Goal: Task Accomplishment & Management: Use online tool/utility

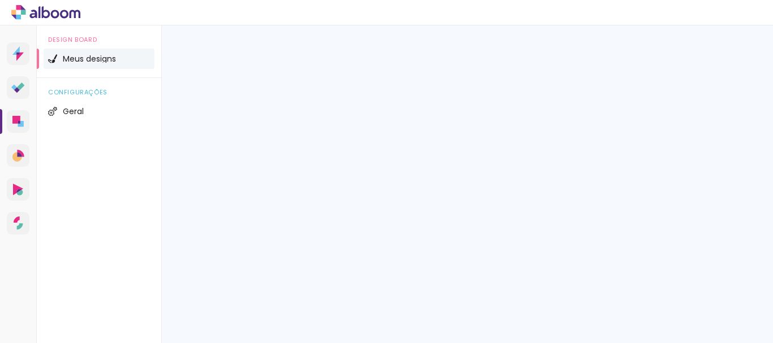
click at [477, 41] on div "Meus designs Crie e gerencie seus designs de álbum" at bounding box center [467, 62] width 612 height 74
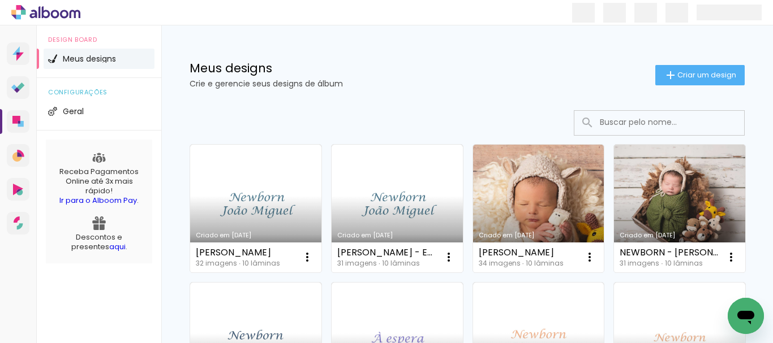
click at [614, 124] on input at bounding box center [674, 122] width 161 height 23
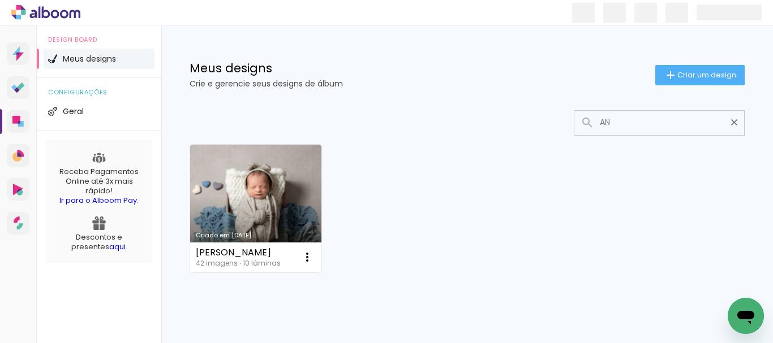
type input "A"
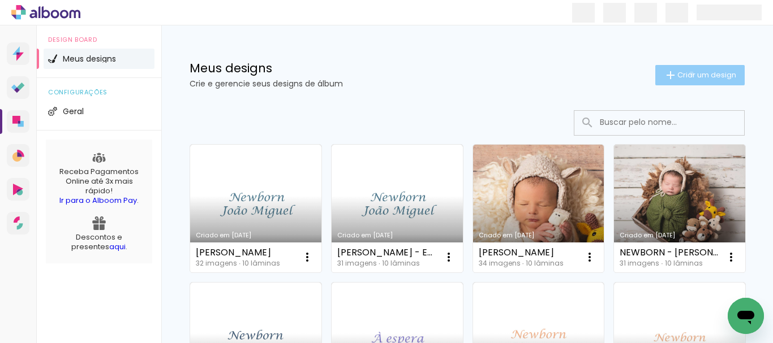
click at [681, 74] on span "Criar um design" at bounding box center [706, 74] width 59 height 7
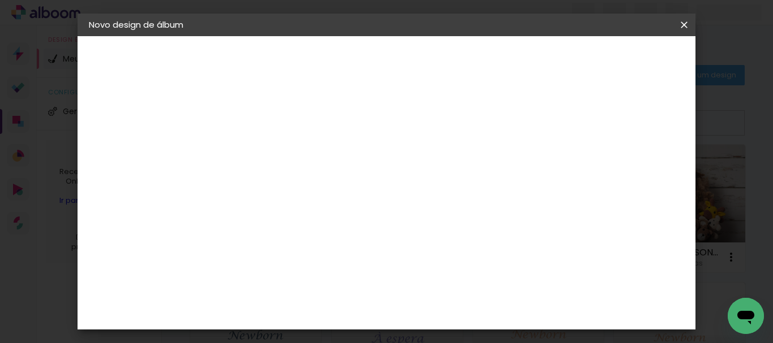
click at [274, 152] on input at bounding box center [274, 152] width 0 height 18
type input "[PERSON_NAME]"
type paper-input "[PERSON_NAME]"
click at [0, 0] on slot "Avançar" at bounding box center [0, 0] width 0 height 0
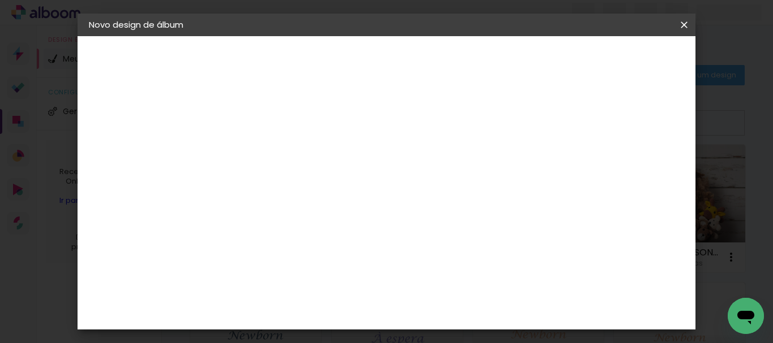
click at [485, 67] on paper-button "Avançar" at bounding box center [457, 59] width 55 height 19
click at [0, 0] on slot "Avançar" at bounding box center [0, 0] width 0 height 0
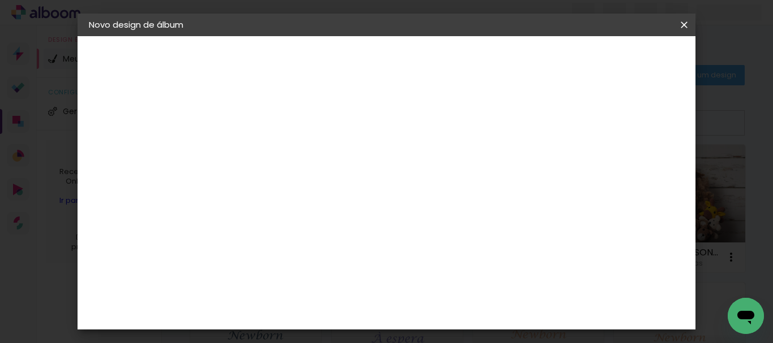
click at [444, 60] on span "Iniciar design" at bounding box center [431, 64] width 26 height 16
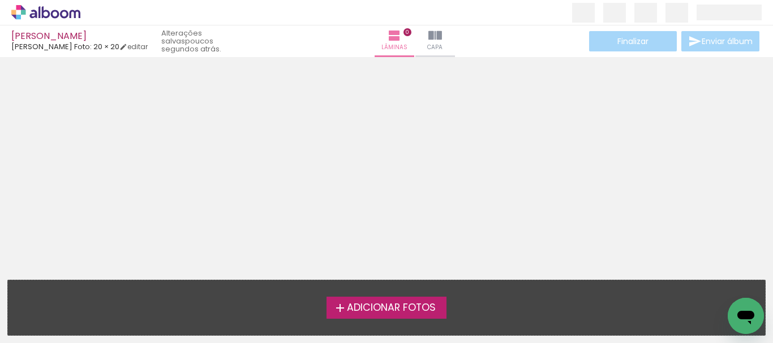
click at [369, 311] on span "Adicionar Fotos" at bounding box center [391, 308] width 89 height 10
click at [0, 0] on input "file" at bounding box center [0, 0] width 0 height 0
click at [393, 311] on span "Adicionar Fotos" at bounding box center [391, 308] width 89 height 10
click at [0, 0] on input "file" at bounding box center [0, 0] width 0 height 0
click at [412, 305] on span "Adicionar Fotos" at bounding box center [391, 308] width 89 height 10
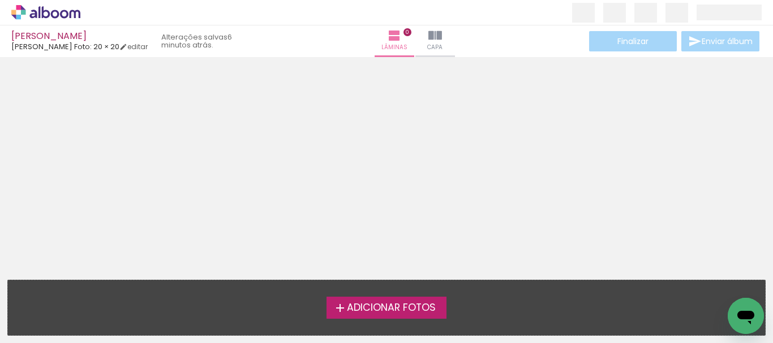
click at [0, 0] on input "file" at bounding box center [0, 0] width 0 height 0
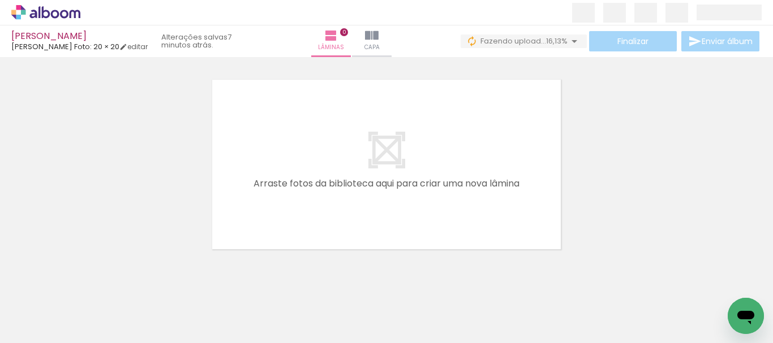
scroll to position [0, 1288]
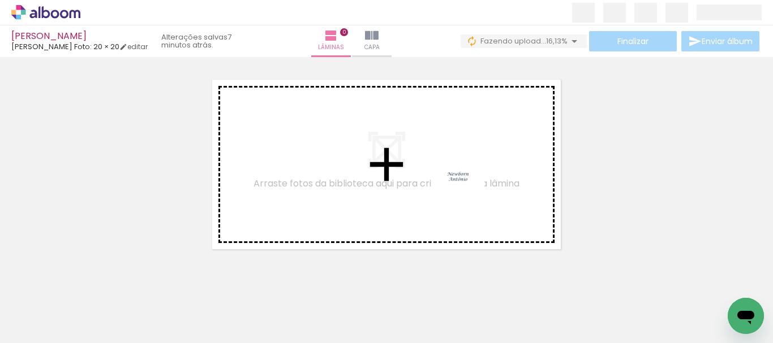
drag, startPoint x: 717, startPoint y: 321, endPoint x: 466, endPoint y: 187, distance: 285.5
click at [466, 187] on quentale-workspace at bounding box center [386, 171] width 773 height 343
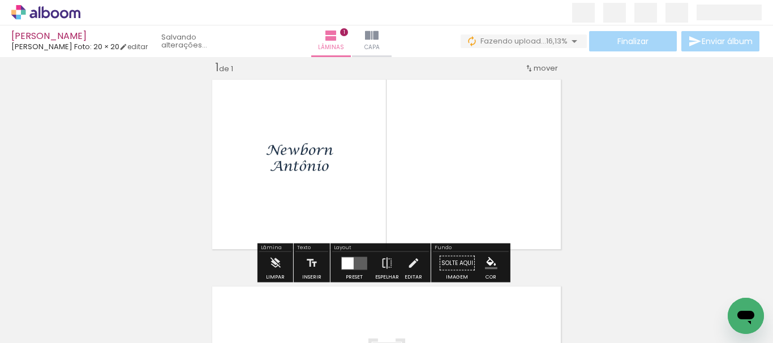
scroll to position [15, 0]
click at [355, 261] on quentale-layouter at bounding box center [354, 263] width 26 height 13
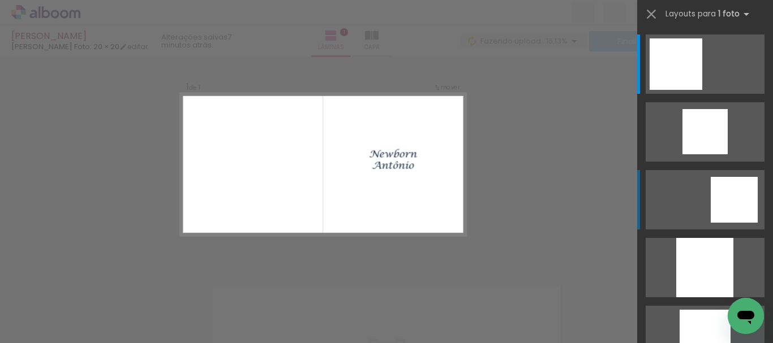
click at [702, 90] on div at bounding box center [675, 63] width 53 height 51
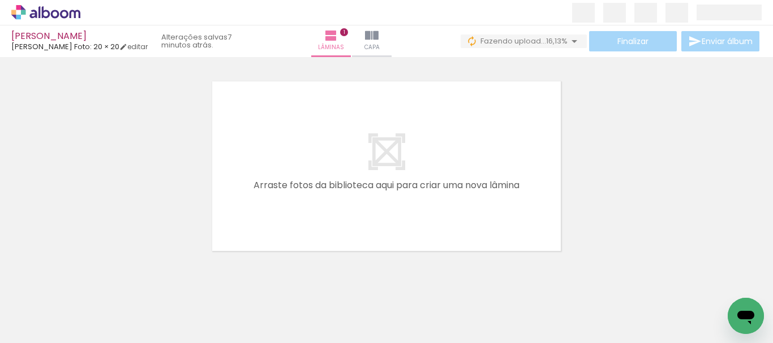
scroll to position [0, 0]
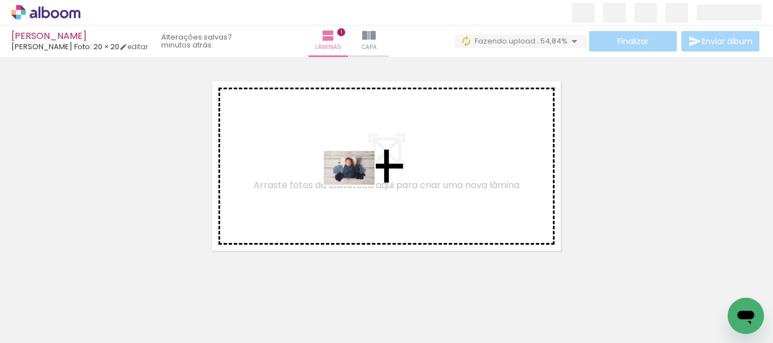
drag, startPoint x: 134, startPoint y: 313, endPoint x: 213, endPoint y: 277, distance: 87.8
click at [357, 185] on quentale-workspace at bounding box center [386, 171] width 773 height 343
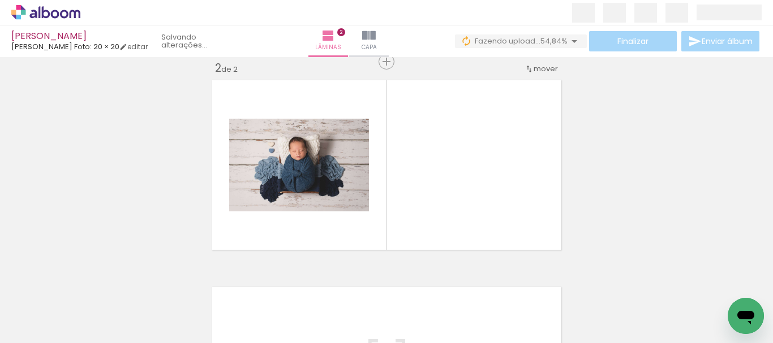
scroll to position [222, 0]
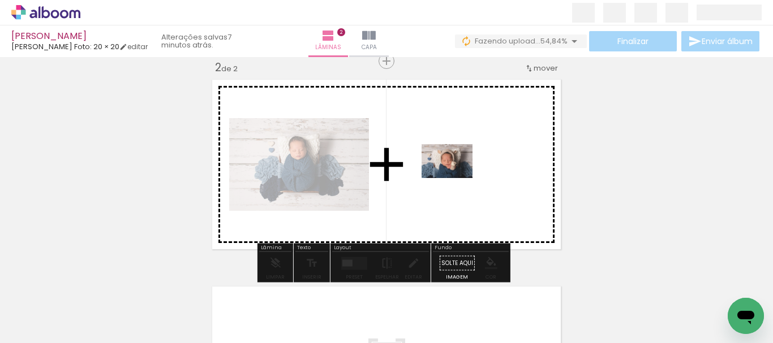
drag, startPoint x: 182, startPoint y: 313, endPoint x: 455, endPoint y: 178, distance: 304.6
click at [455, 178] on quentale-workspace at bounding box center [386, 171] width 773 height 343
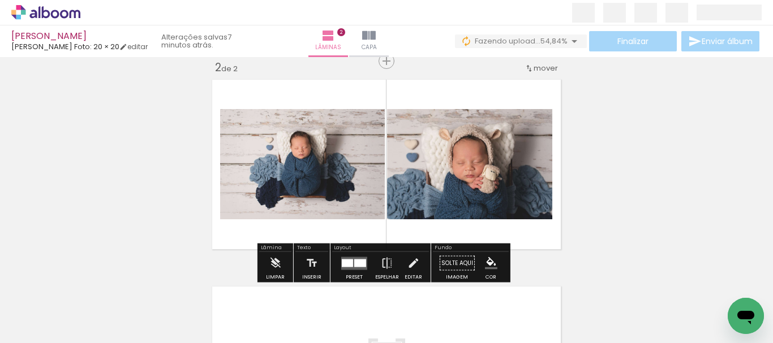
click at [359, 266] on div at bounding box center [360, 263] width 12 height 8
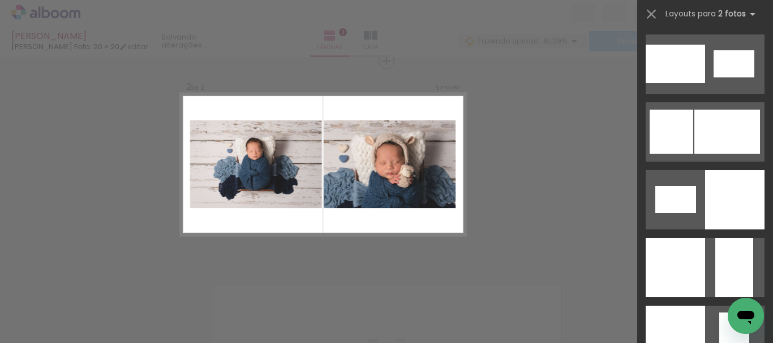
scroll to position [1438, 0]
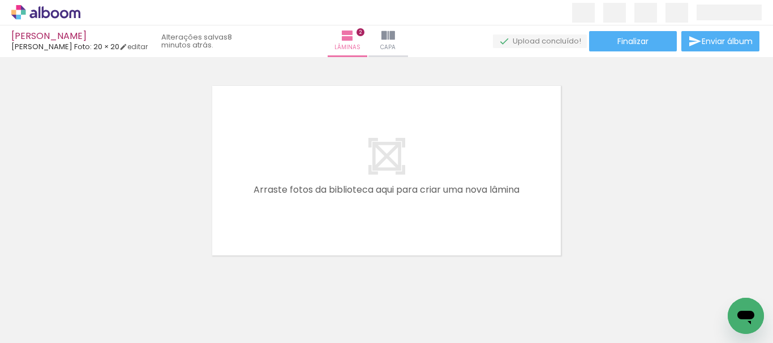
scroll to position [426, 0]
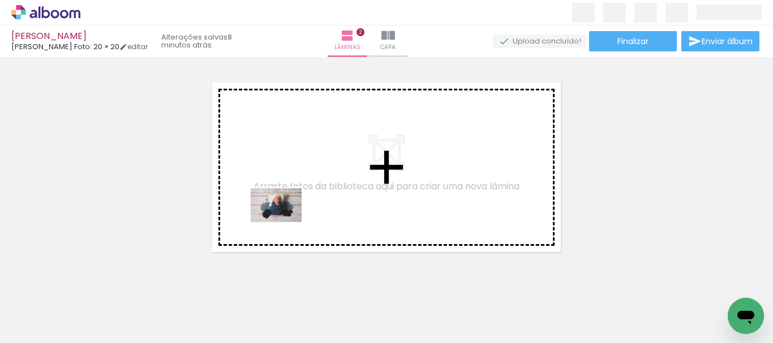
drag, startPoint x: 256, startPoint y: 316, endPoint x: 285, endPoint y: 221, distance: 99.5
click at [285, 221] on quentale-workspace at bounding box center [386, 171] width 773 height 343
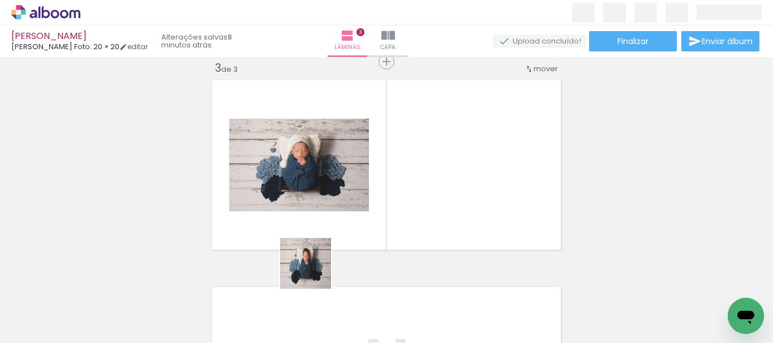
scroll to position [429, 0]
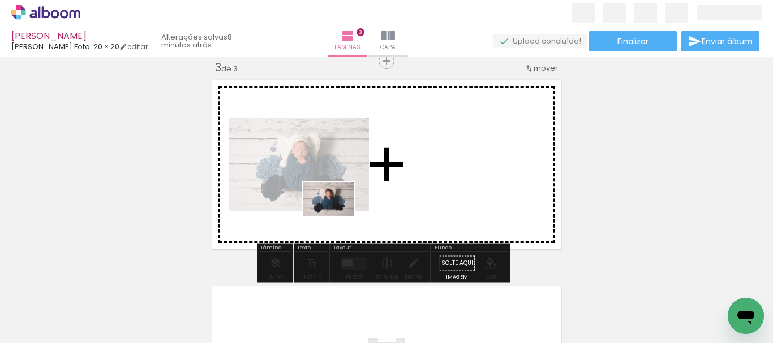
drag, startPoint x: 304, startPoint y: 305, endPoint x: 337, endPoint y: 216, distance: 95.2
click at [337, 216] on quentale-workspace at bounding box center [386, 171] width 773 height 343
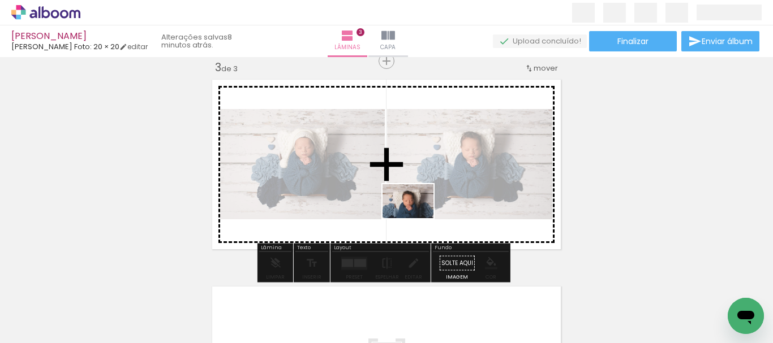
drag, startPoint x: 382, startPoint y: 315, endPoint x: 425, endPoint y: 201, distance: 121.0
click at [425, 201] on quentale-workspace at bounding box center [386, 171] width 773 height 343
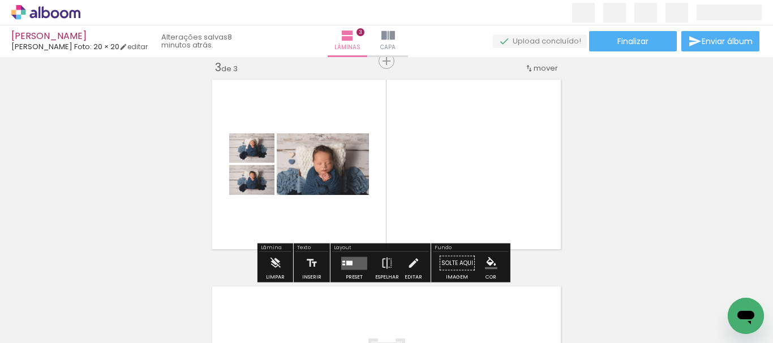
click at [346, 265] on div at bounding box center [349, 263] width 6 height 5
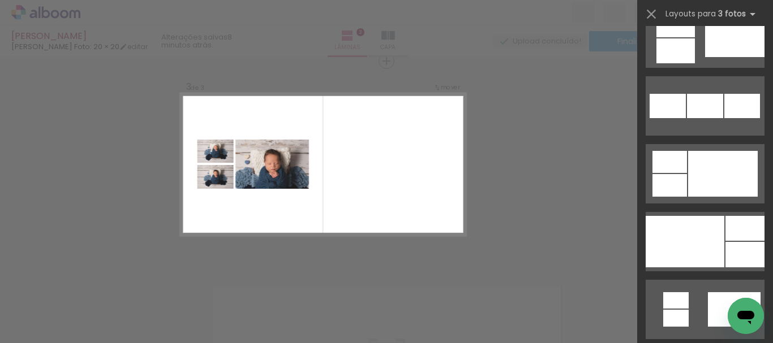
scroll to position [1141, 0]
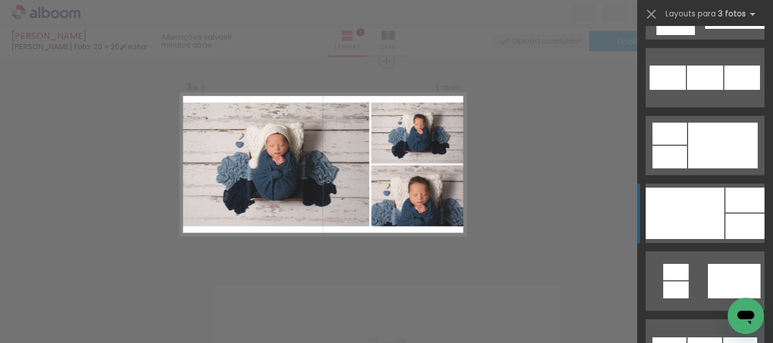
click at [697, 214] on div at bounding box center [685, 213] width 79 height 51
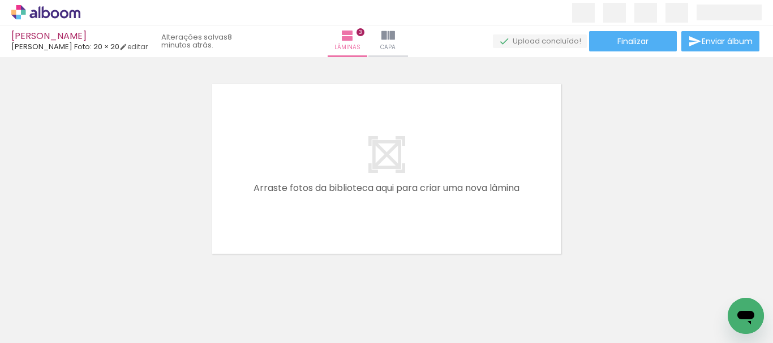
scroll to position [635, 0]
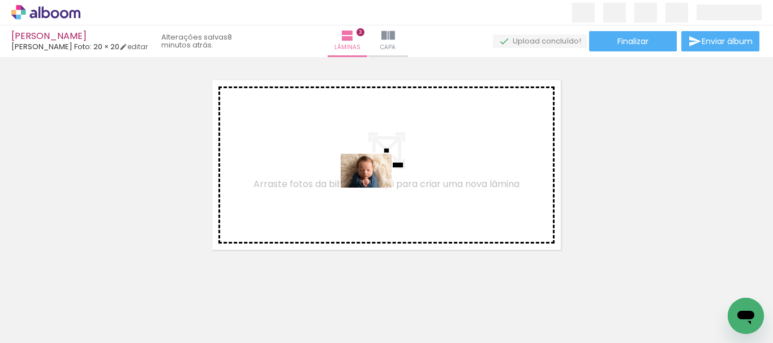
drag, startPoint x: 451, startPoint y: 312, endPoint x: 375, endPoint y: 188, distance: 145.8
click at [375, 188] on quentale-workspace at bounding box center [386, 171] width 773 height 343
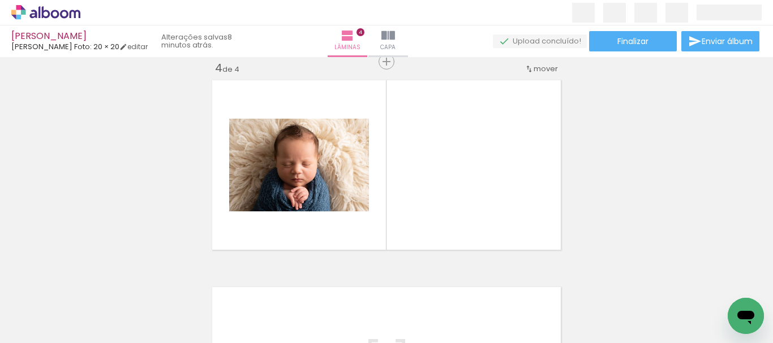
scroll to position [636, 0]
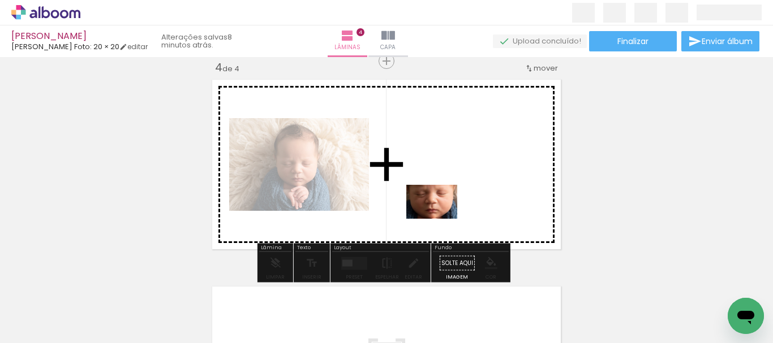
drag, startPoint x: 498, startPoint y: 307, endPoint x: 440, endPoint y: 219, distance: 105.3
click at [440, 219] on quentale-workspace at bounding box center [386, 171] width 773 height 343
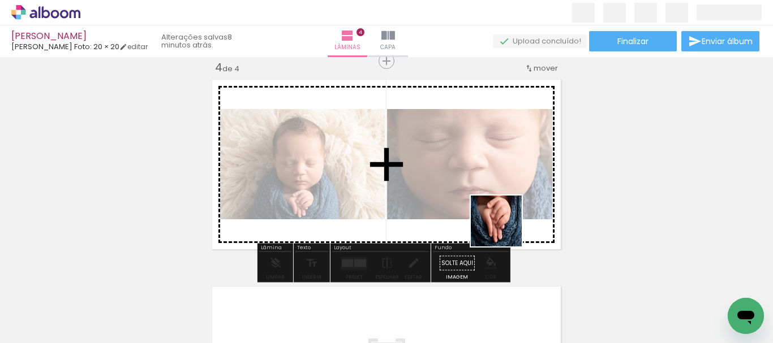
drag, startPoint x: 563, startPoint y: 317, endPoint x: 503, endPoint y: 227, distance: 108.0
click at [503, 227] on quentale-workspace at bounding box center [386, 171] width 773 height 343
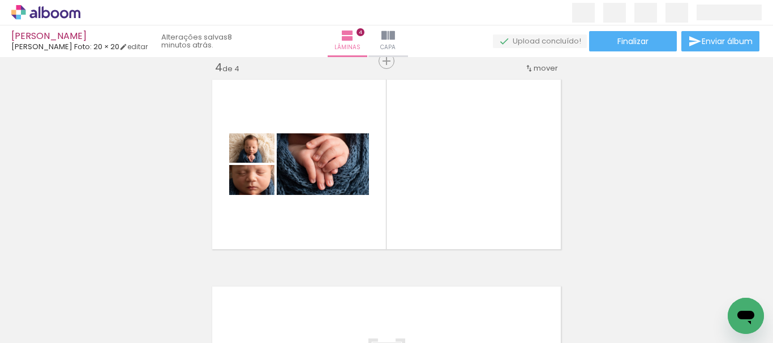
scroll to position [0, 907]
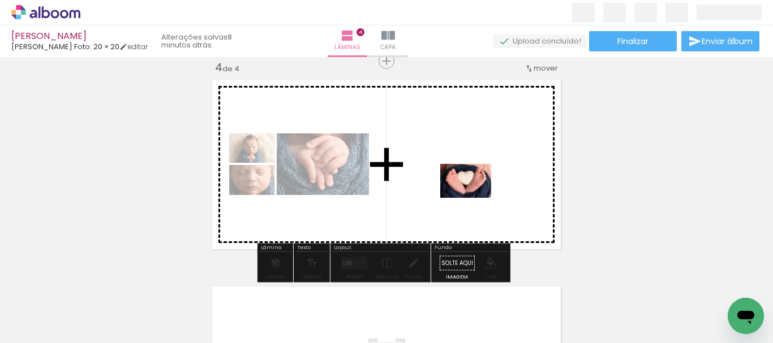
drag, startPoint x: 600, startPoint y: 306, endPoint x: 558, endPoint y: 341, distance: 54.7
click at [474, 198] on quentale-workspace at bounding box center [386, 171] width 773 height 343
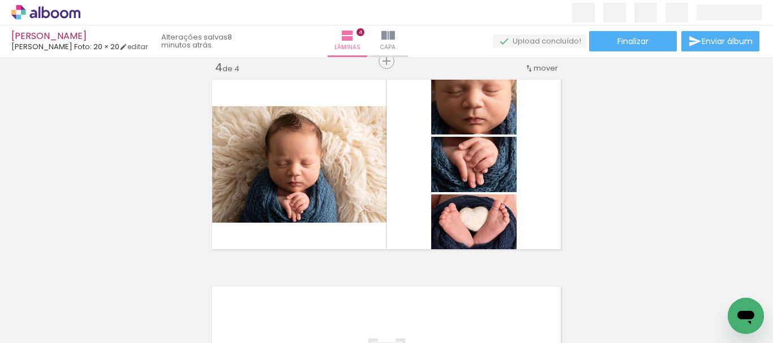
scroll to position [0, 320]
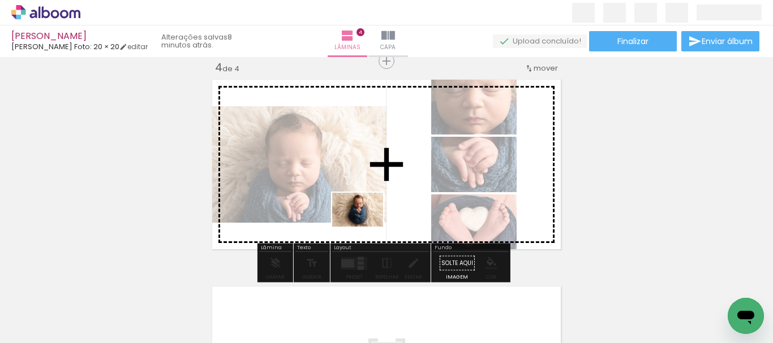
drag, startPoint x: 311, startPoint y: 307, endPoint x: 366, endPoint y: 227, distance: 97.3
click at [366, 227] on quentale-workspace at bounding box center [386, 171] width 773 height 343
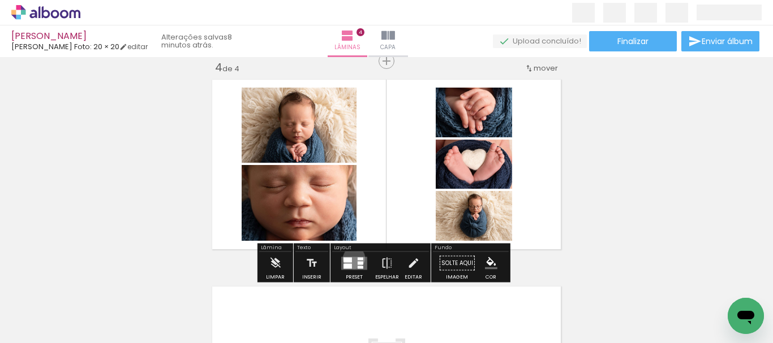
click at [351, 258] on quentale-layouter at bounding box center [354, 263] width 26 height 13
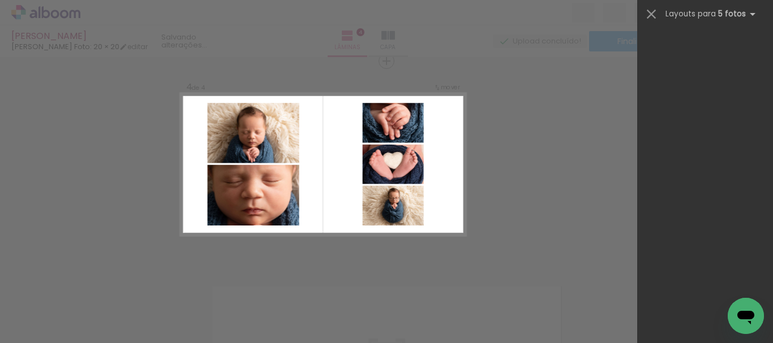
scroll to position [0, 0]
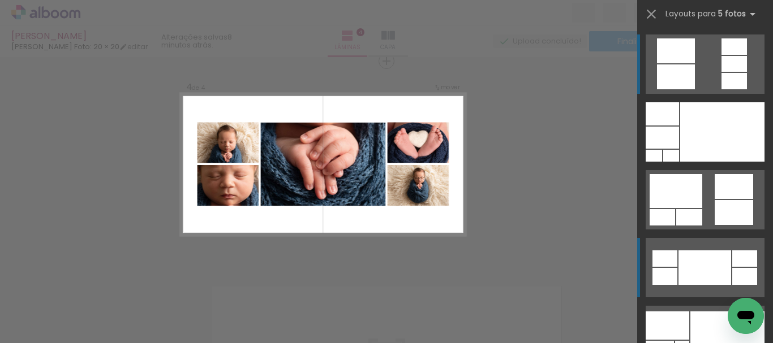
click at [708, 262] on div at bounding box center [704, 268] width 53 height 35
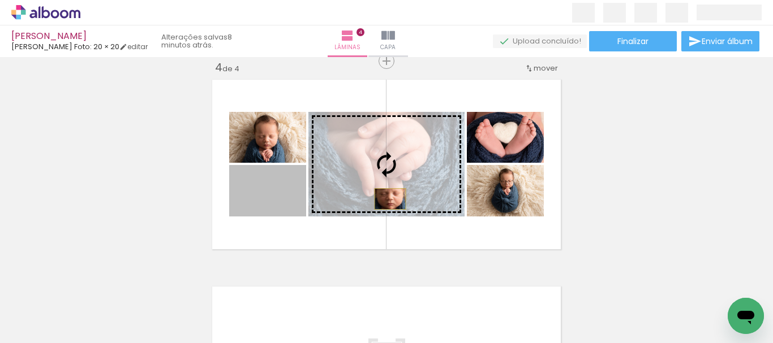
drag, startPoint x: 287, startPoint y: 204, endPoint x: 386, endPoint y: 199, distance: 99.1
click at [0, 0] on slot at bounding box center [0, 0] width 0 height 0
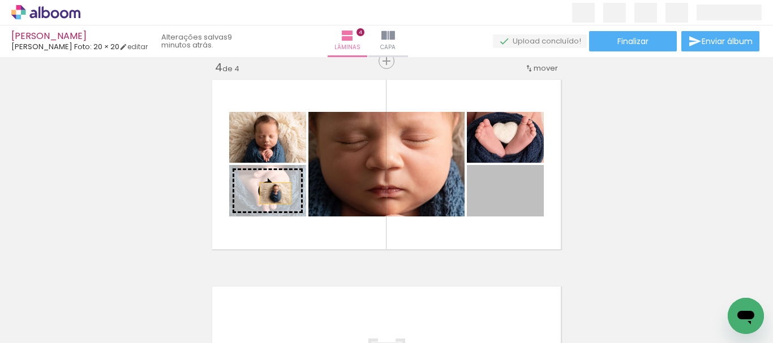
drag, startPoint x: 526, startPoint y: 205, endPoint x: 271, endPoint y: 193, distance: 255.4
click at [0, 0] on slot at bounding box center [0, 0] width 0 height 0
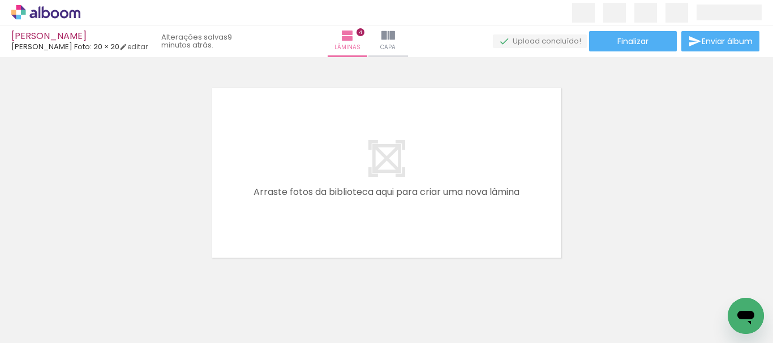
scroll to position [837, 0]
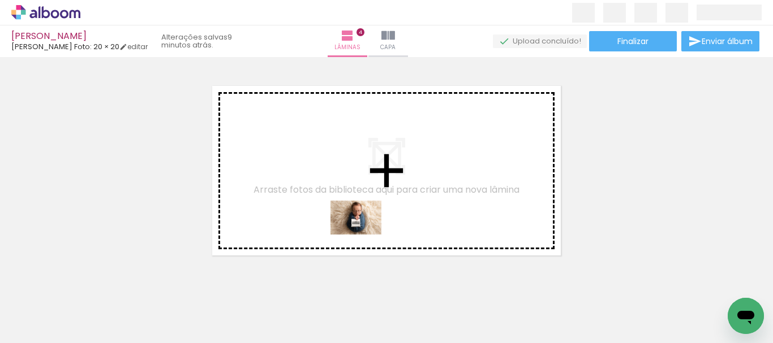
drag, startPoint x: 363, startPoint y: 307, endPoint x: 416, endPoint y: 287, distance: 56.4
click at [365, 235] on quentale-workspace at bounding box center [386, 171] width 773 height 343
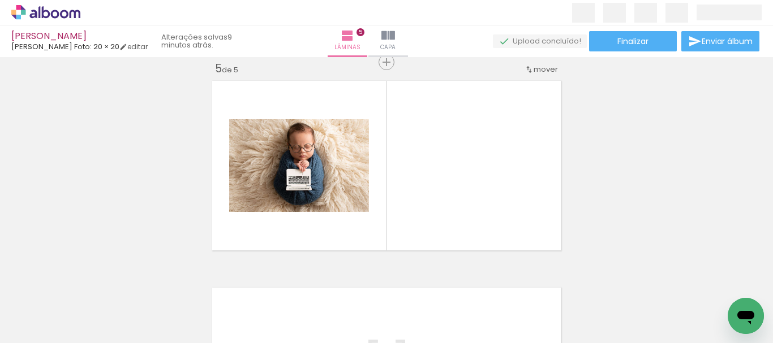
scroll to position [843, 0]
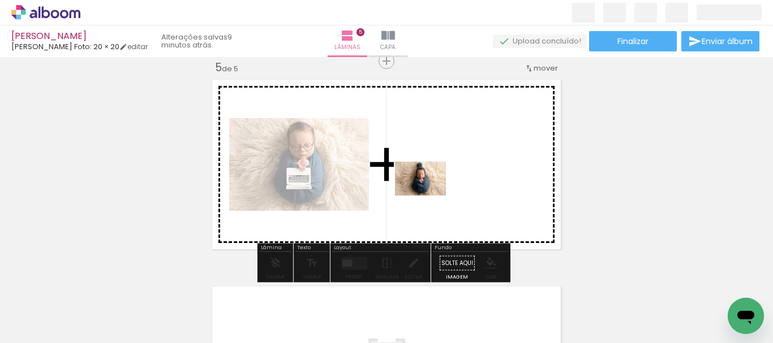
drag, startPoint x: 423, startPoint y: 298, endPoint x: 429, endPoint y: 196, distance: 102.0
click at [429, 196] on quentale-workspace at bounding box center [386, 171] width 773 height 343
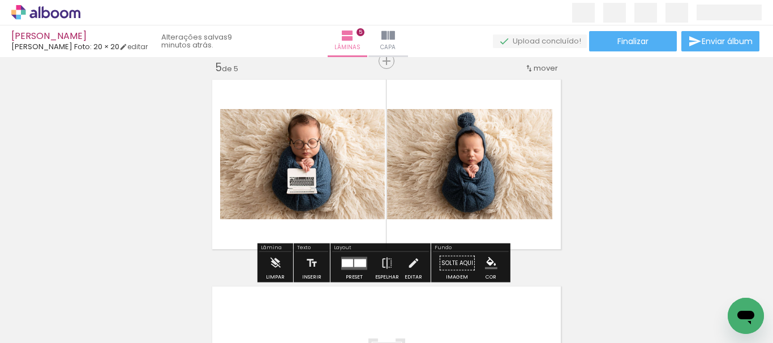
click at [360, 262] on div at bounding box center [360, 263] width 12 height 8
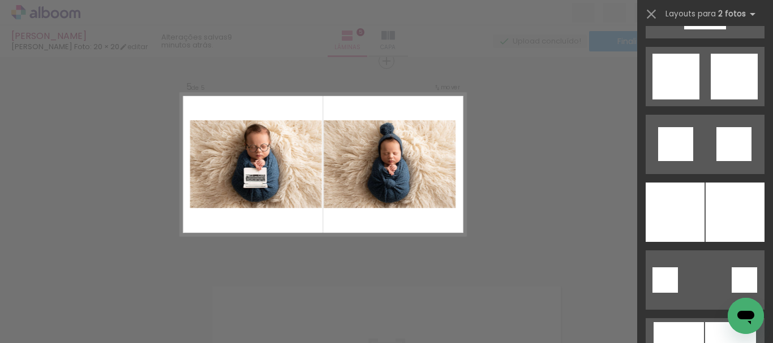
scroll to position [2851, 0]
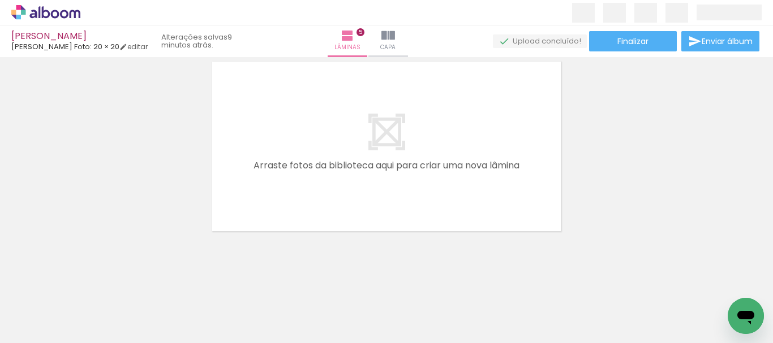
scroll to position [1068, 0]
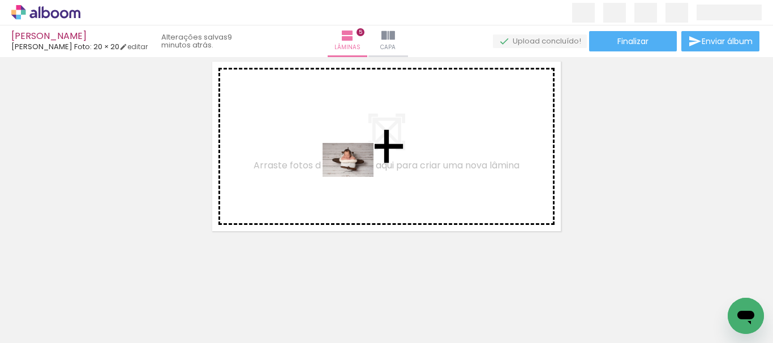
drag, startPoint x: 498, startPoint y: 307, endPoint x: 356, endPoint y: 177, distance: 192.6
click at [356, 177] on quentale-workspace at bounding box center [386, 171] width 773 height 343
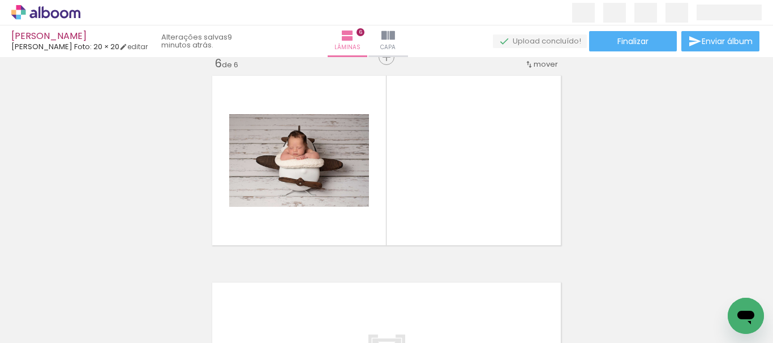
scroll to position [1050, 0]
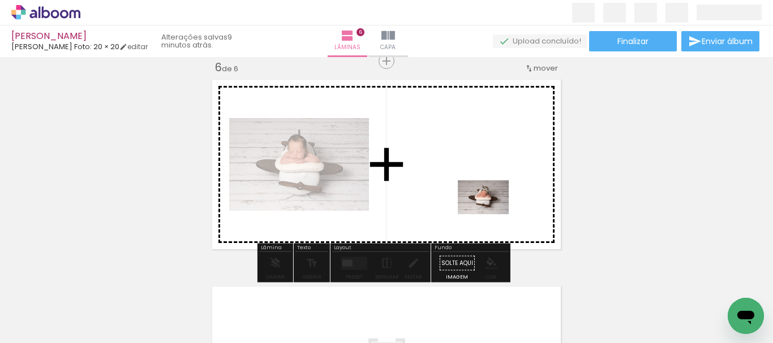
drag, startPoint x: 561, startPoint y: 300, endPoint x: 491, endPoint y: 214, distance: 111.1
click at [491, 214] on quentale-workspace at bounding box center [386, 171] width 773 height 343
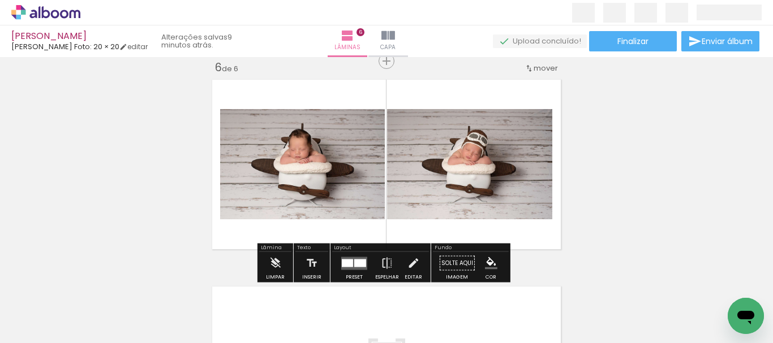
click at [357, 262] on div at bounding box center [360, 263] width 12 height 8
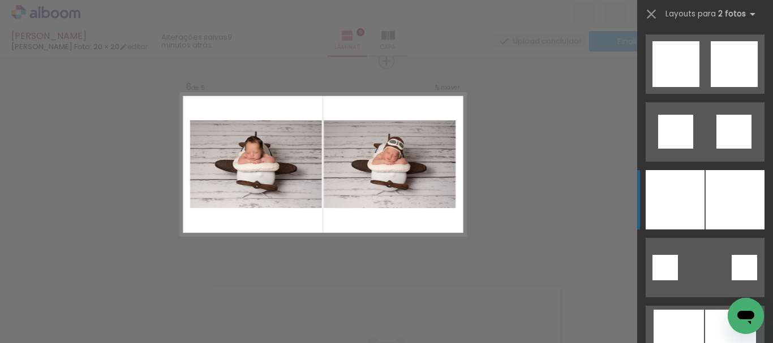
scroll to position [2864, 0]
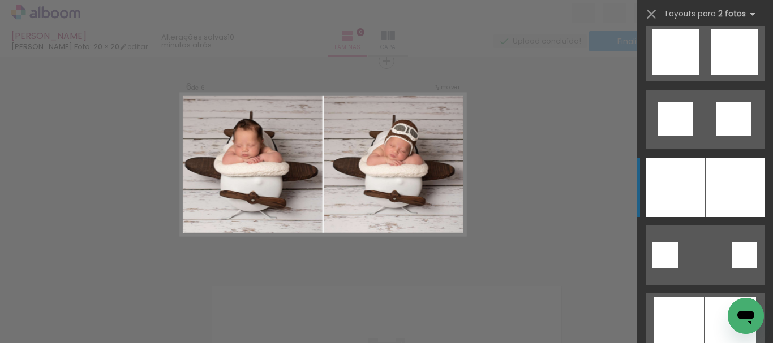
click at [721, 191] on div at bounding box center [734, 187] width 59 height 59
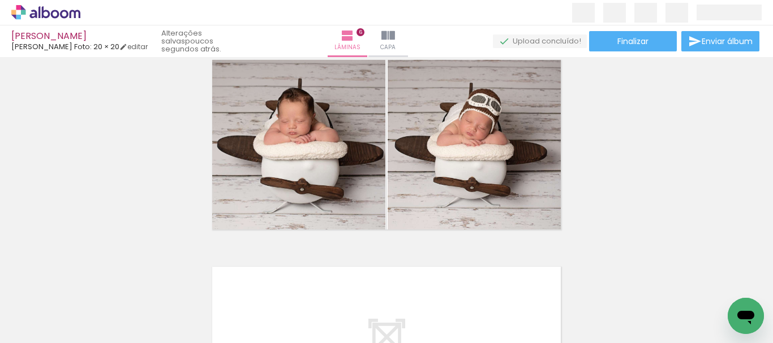
scroll to position [1066, 0]
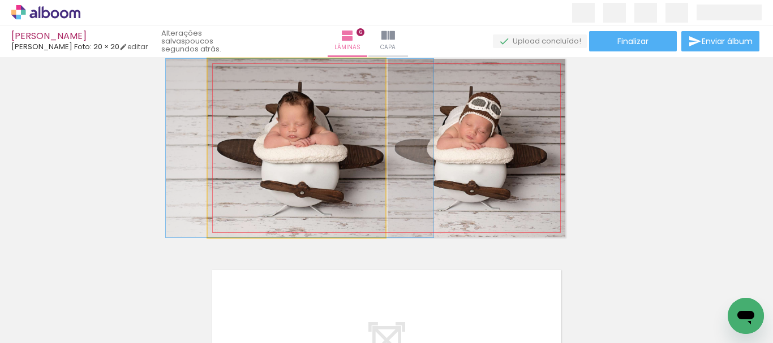
click at [326, 207] on quentale-photo at bounding box center [297, 148] width 178 height 179
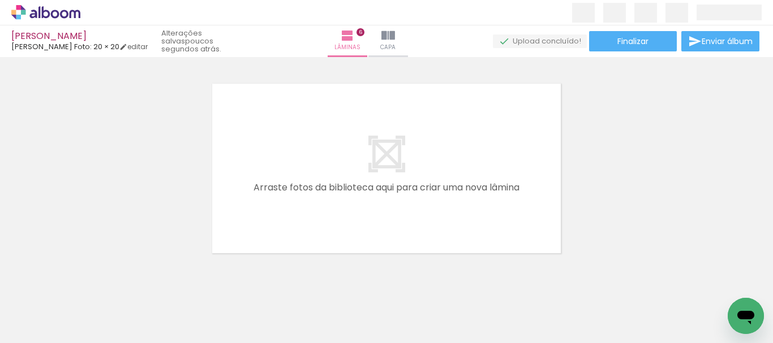
scroll to position [0, 674]
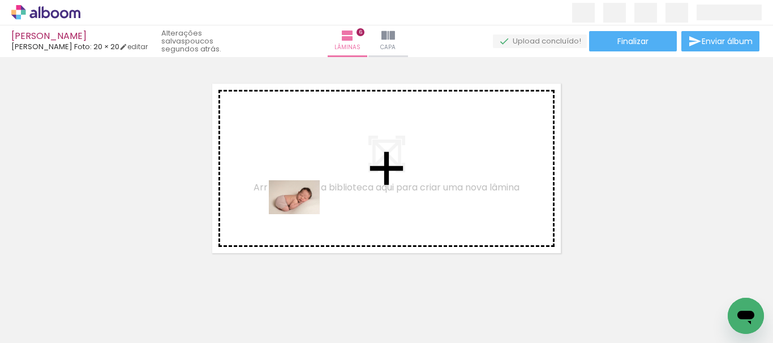
drag, startPoint x: 264, startPoint y: 317, endPoint x: 302, endPoint y: 215, distance: 109.4
click at [302, 215] on quentale-workspace at bounding box center [386, 171] width 773 height 343
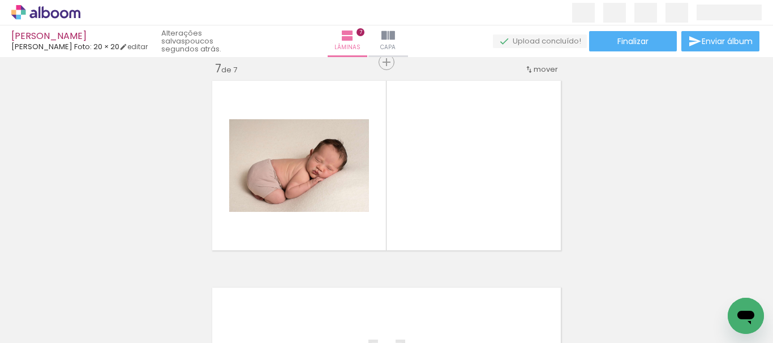
scroll to position [1257, 0]
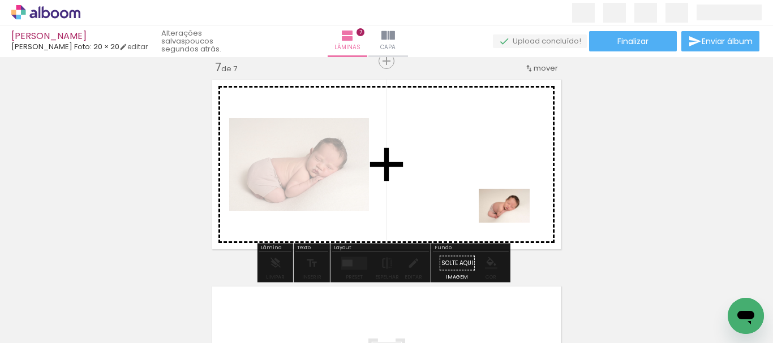
drag, startPoint x: 644, startPoint y: 316, endPoint x: 513, endPoint y: 223, distance: 161.1
click at [513, 223] on quentale-workspace at bounding box center [386, 171] width 773 height 343
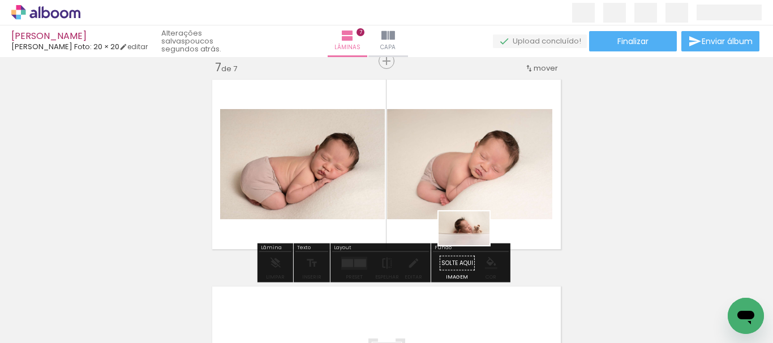
drag, startPoint x: 459, startPoint y: 313, endPoint x: 472, endPoint y: 246, distance: 69.1
click at [472, 246] on quentale-workspace at bounding box center [386, 171] width 773 height 343
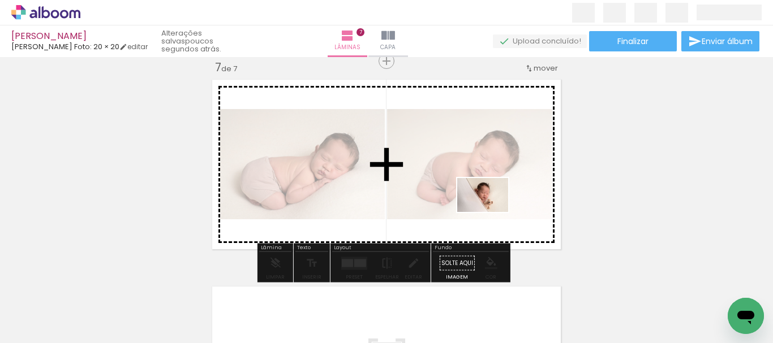
drag, startPoint x: 516, startPoint y: 317, endPoint x: 461, endPoint y: 305, distance: 56.1
click at [490, 211] on quentale-workspace at bounding box center [386, 171] width 773 height 343
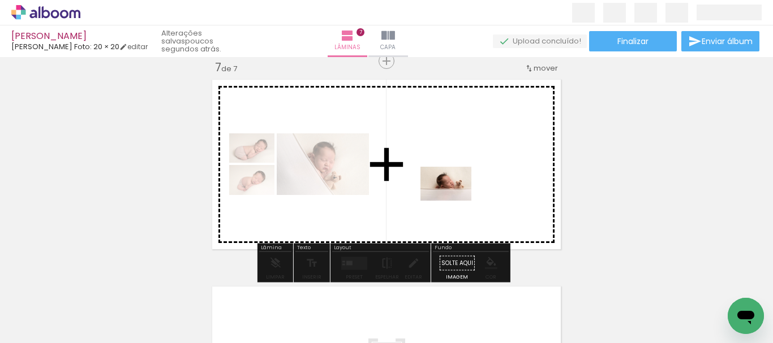
drag, startPoint x: 459, startPoint y: 273, endPoint x: 454, endPoint y: 201, distance: 72.6
click at [454, 201] on quentale-workspace at bounding box center [386, 171] width 773 height 343
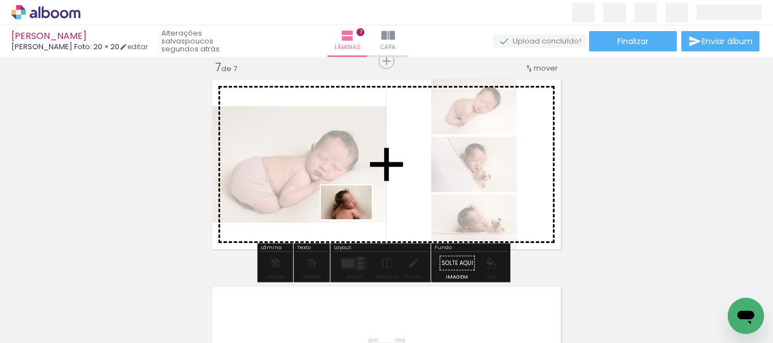
drag, startPoint x: 385, startPoint y: 316, endPoint x: 398, endPoint y: 266, distance: 50.8
click at [354, 220] on quentale-workspace at bounding box center [386, 171] width 773 height 343
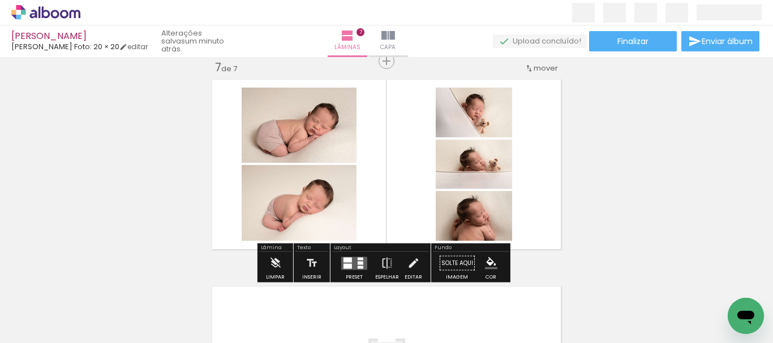
click at [358, 260] on div at bounding box center [361, 258] width 6 height 3
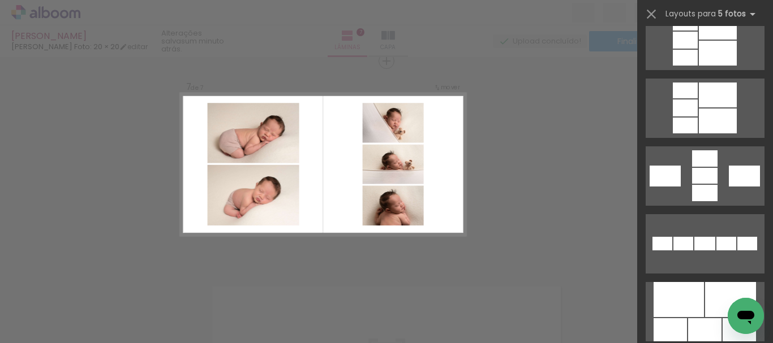
scroll to position [493, 0]
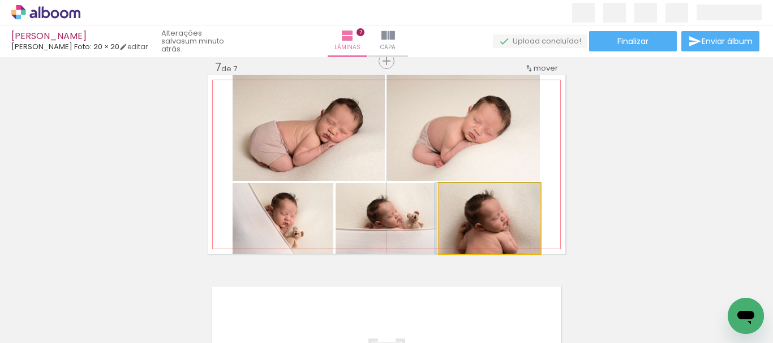
drag, startPoint x: 514, startPoint y: 234, endPoint x: 513, endPoint y: 226, distance: 8.0
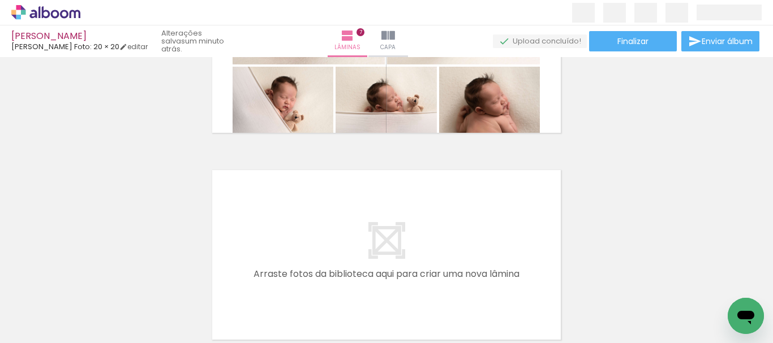
scroll to position [1317, 0]
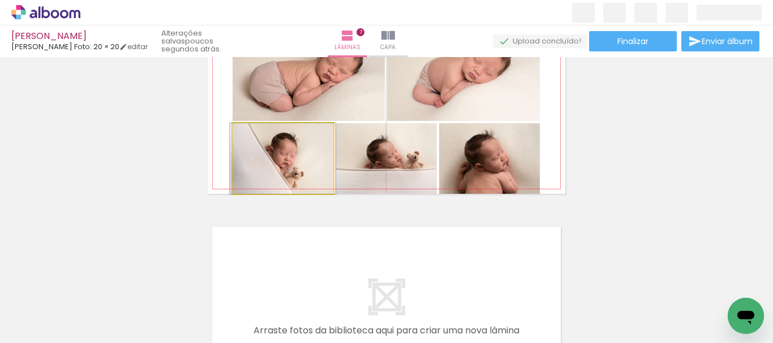
drag, startPoint x: 302, startPoint y: 161, endPoint x: 313, endPoint y: 162, distance: 10.9
click at [303, 160] on quentale-photo at bounding box center [283, 158] width 101 height 71
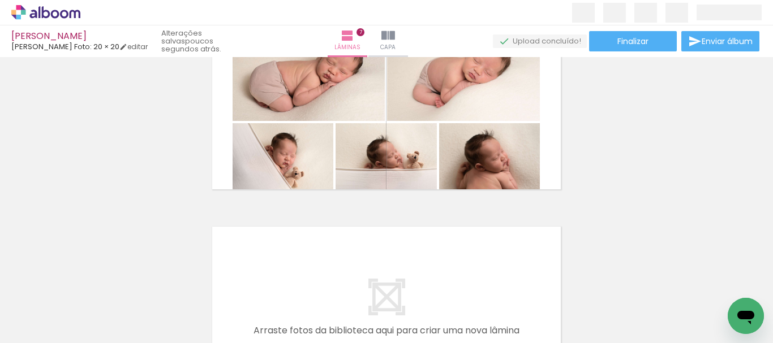
scroll to position [1430, 0]
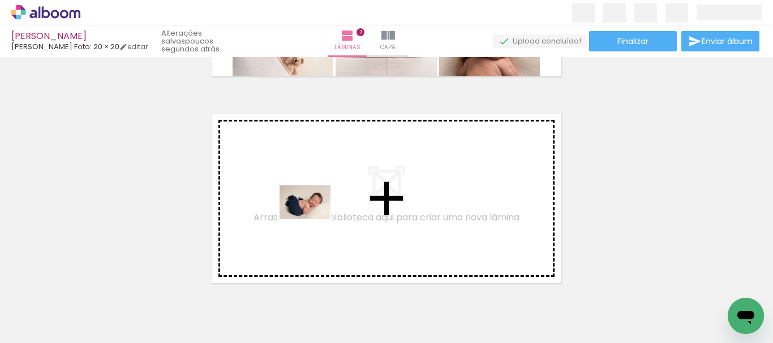
drag, startPoint x: 326, startPoint y: 309, endPoint x: 313, endPoint y: 220, distance: 90.9
click at [313, 220] on quentale-workspace at bounding box center [386, 171] width 773 height 343
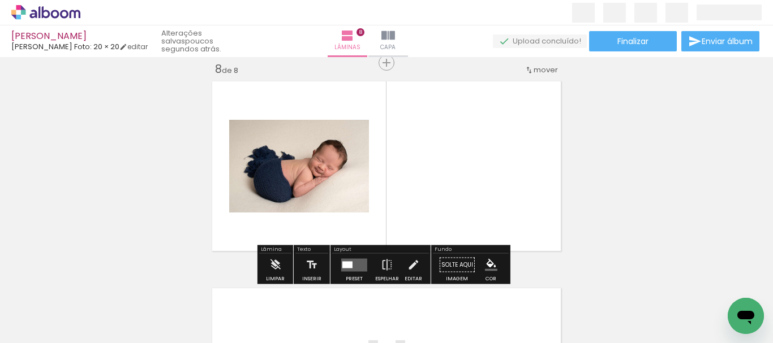
scroll to position [1464, 0]
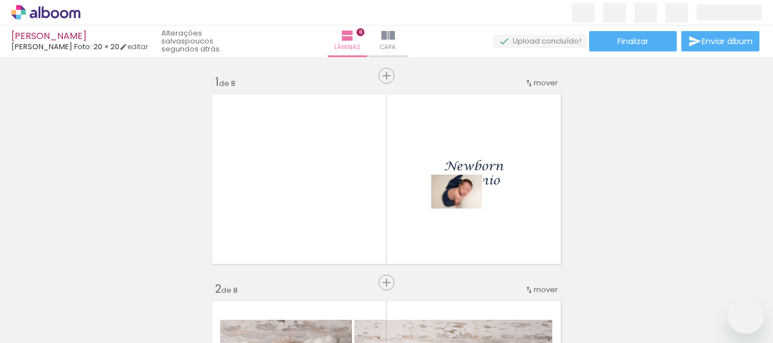
click at [462, 204] on quentale-workspace at bounding box center [386, 171] width 773 height 343
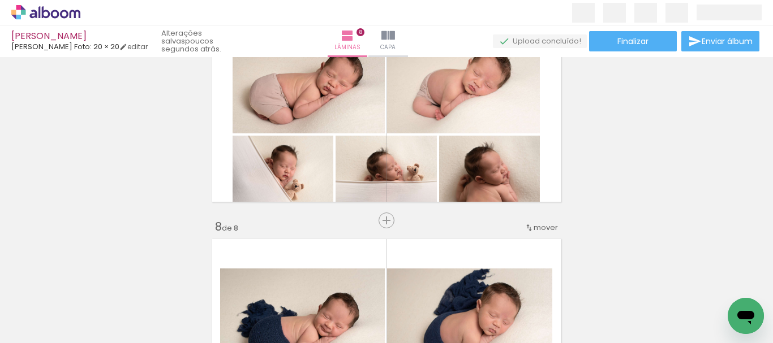
scroll to position [1267, 0]
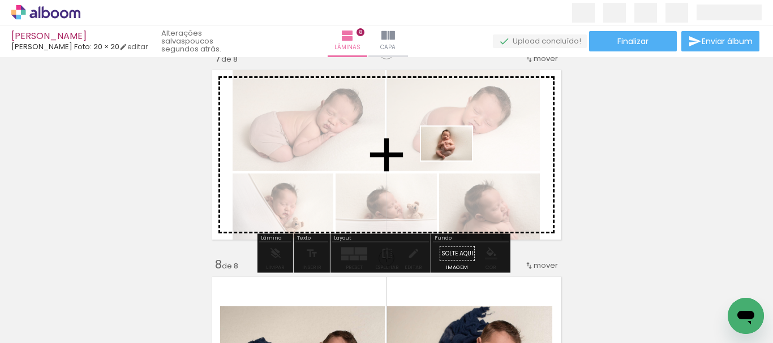
drag, startPoint x: 545, startPoint y: 306, endPoint x: 454, endPoint y: 159, distance: 173.0
click at [454, 159] on quentale-workspace at bounding box center [386, 171] width 773 height 343
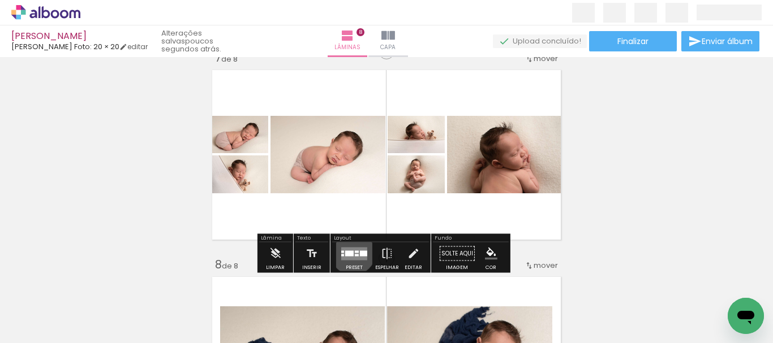
click at [350, 253] on div at bounding box center [349, 254] width 8 height 6
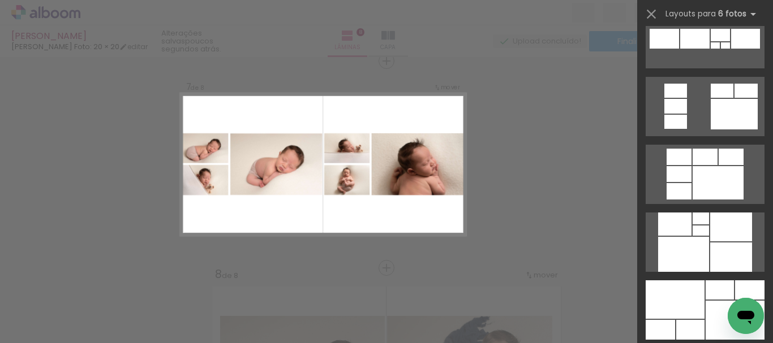
scroll to position [913, 0]
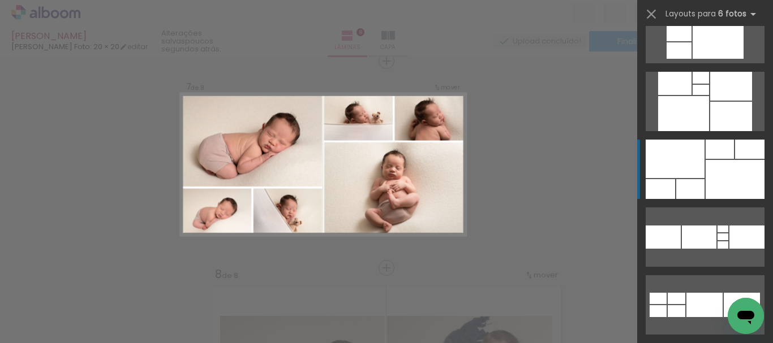
click at [711, 131] on div at bounding box center [731, 116] width 42 height 29
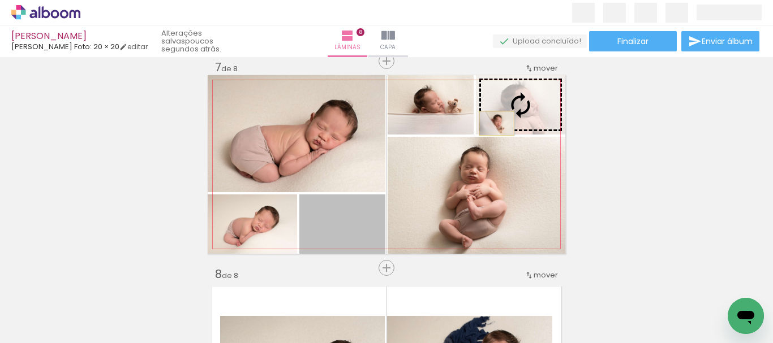
drag, startPoint x: 364, startPoint y: 232, endPoint x: 498, endPoint y: 123, distance: 173.0
click at [0, 0] on slot at bounding box center [0, 0] width 0 height 0
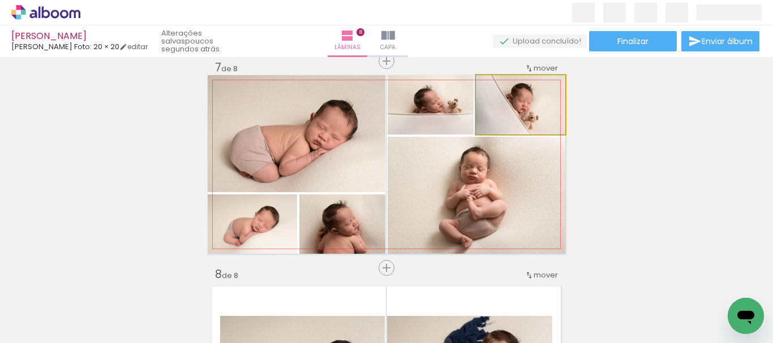
drag, startPoint x: 533, startPoint y: 111, endPoint x: 535, endPoint y: 117, distance: 6.3
click at [533, 121] on quentale-photo at bounding box center [520, 104] width 89 height 59
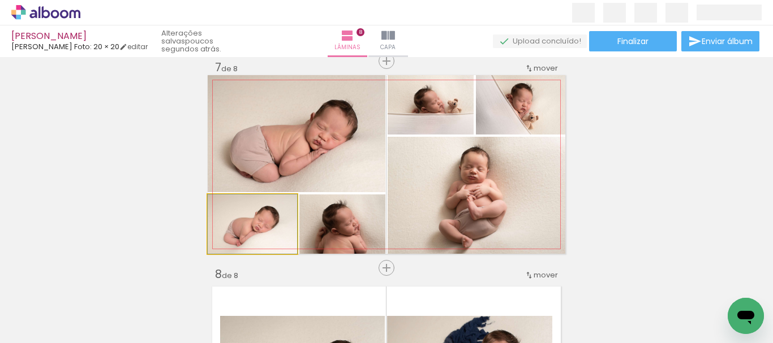
drag, startPoint x: 277, startPoint y: 220, endPoint x: 385, endPoint y: 214, distance: 108.2
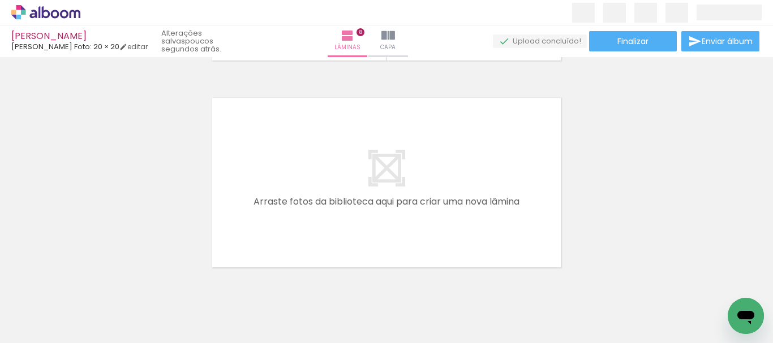
scroll to position [0, 872]
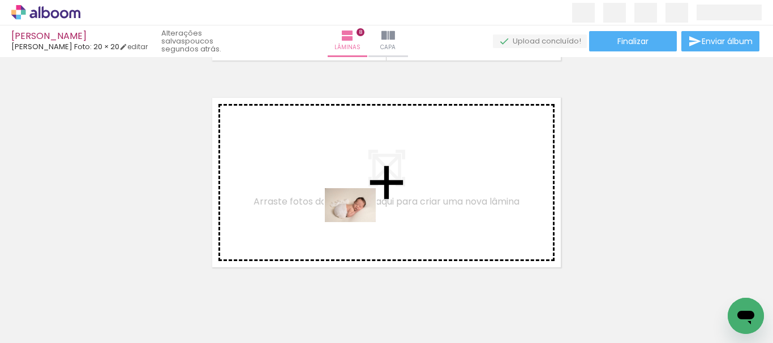
drag, startPoint x: 394, startPoint y: 317, endPoint x: 359, endPoint y: 222, distance: 101.5
click at [359, 222] on quentale-workspace at bounding box center [386, 171] width 773 height 343
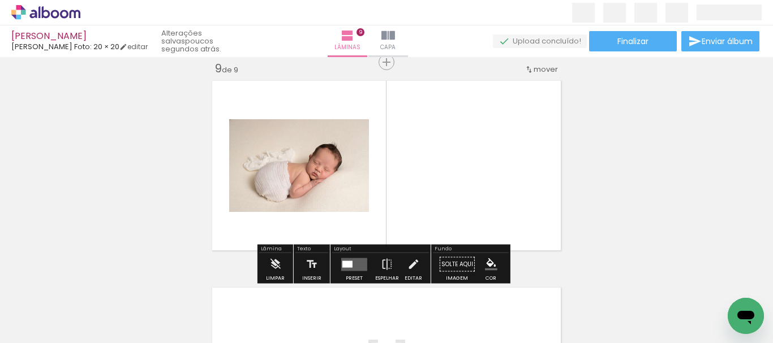
scroll to position [1671, 0]
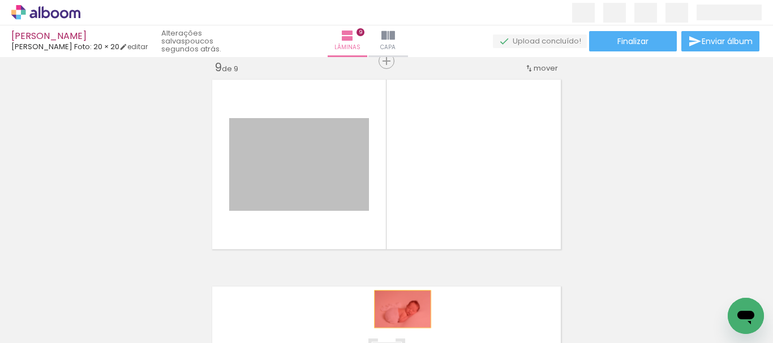
drag, startPoint x: 346, startPoint y: 196, endPoint x: 398, endPoint y: 309, distance: 125.3
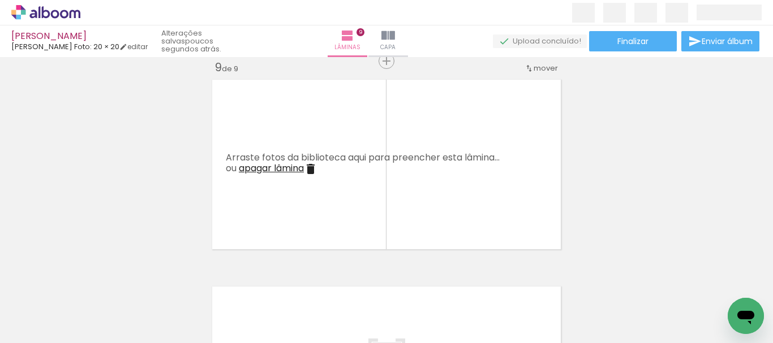
scroll to position [0, 1288]
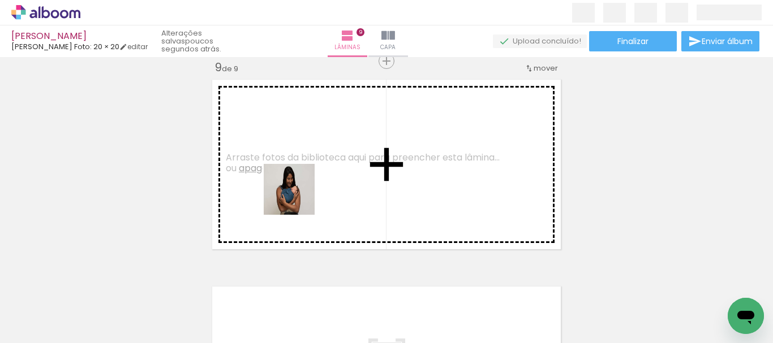
drag, startPoint x: 289, startPoint y: 309, endPoint x: 389, endPoint y: 296, distance: 101.0
click at [294, 204] on quentale-workspace at bounding box center [386, 171] width 773 height 343
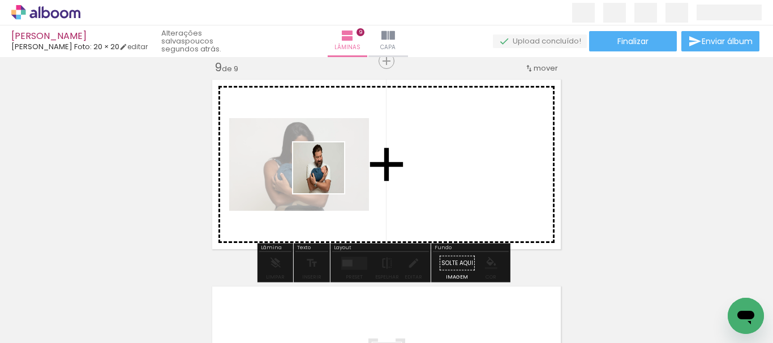
drag, startPoint x: 415, startPoint y: 313, endPoint x: 326, endPoint y: 177, distance: 163.2
click at [326, 177] on quentale-workspace at bounding box center [386, 171] width 773 height 343
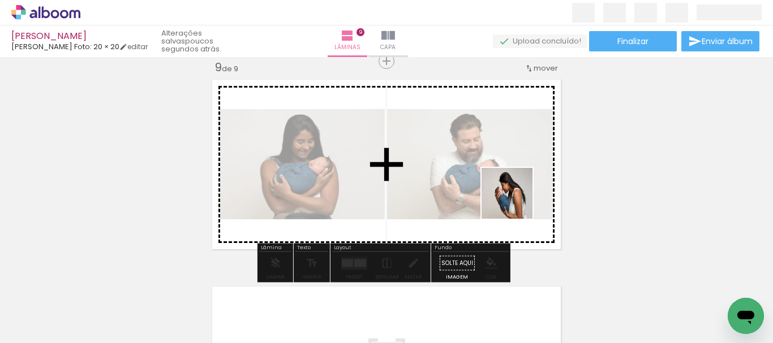
drag, startPoint x: 528, startPoint y: 243, endPoint x: 504, endPoint y: 173, distance: 74.8
click at [504, 173] on quentale-workspace at bounding box center [386, 171] width 773 height 343
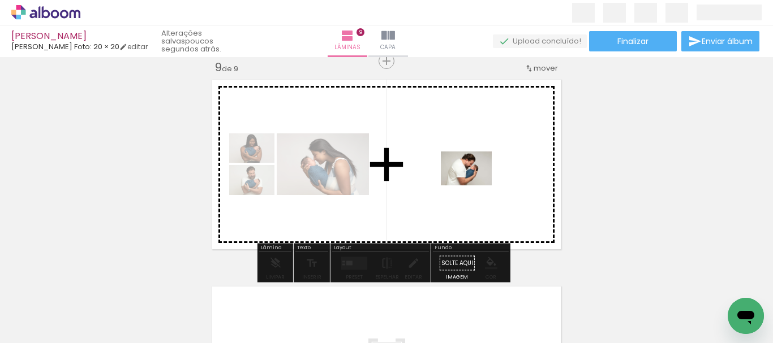
drag, startPoint x: 599, startPoint y: 307, endPoint x: 475, endPoint y: 186, distance: 173.6
click at [475, 186] on quentale-workspace at bounding box center [386, 171] width 773 height 343
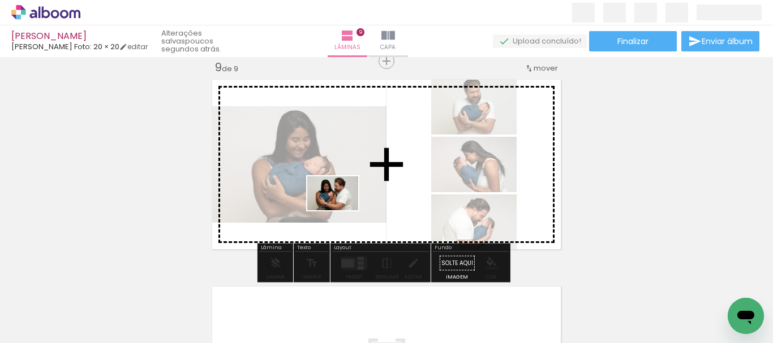
drag, startPoint x: 358, startPoint y: 314, endPoint x: 341, endPoint y: 210, distance: 104.9
click at [341, 210] on quentale-workspace at bounding box center [386, 171] width 773 height 343
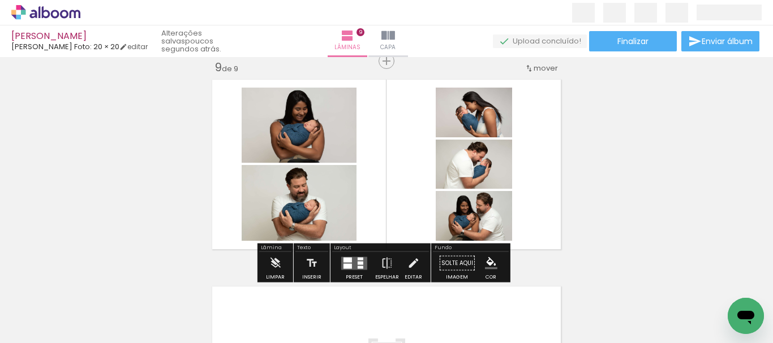
click at [351, 264] on quentale-layouter at bounding box center [354, 263] width 26 height 13
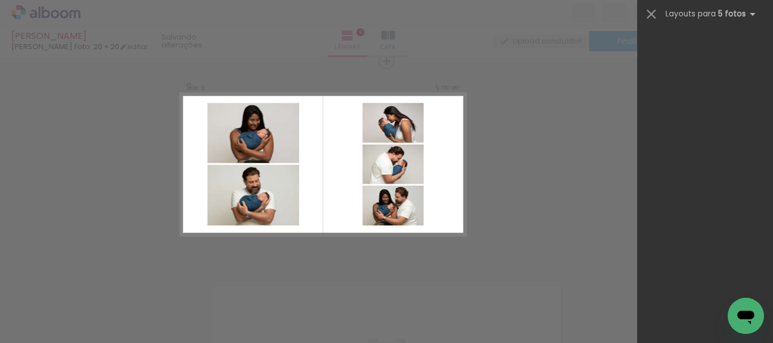
scroll to position [0, 0]
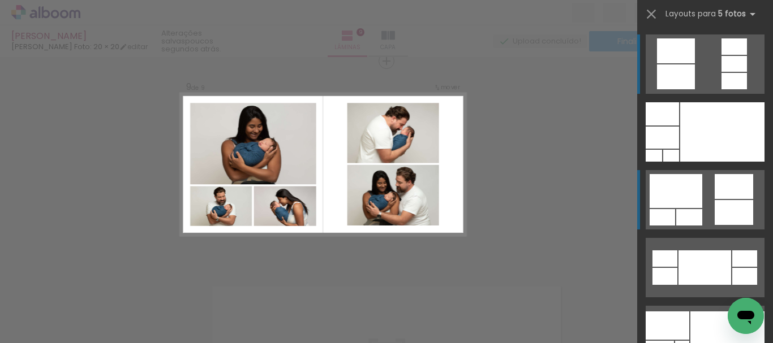
click at [679, 126] on div at bounding box center [662, 113] width 33 height 23
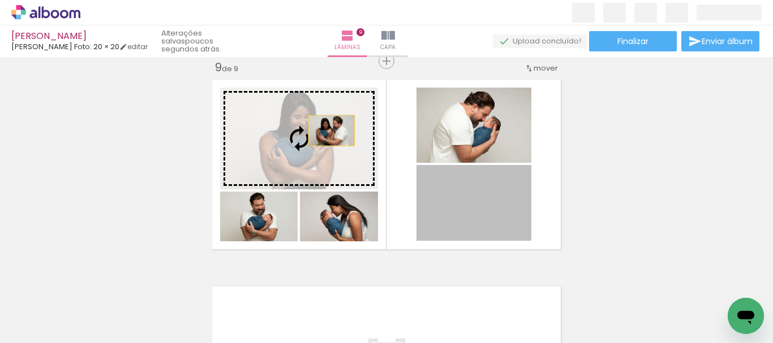
drag, startPoint x: 492, startPoint y: 218, endPoint x: 335, endPoint y: 135, distance: 176.6
click at [0, 0] on slot at bounding box center [0, 0] width 0 height 0
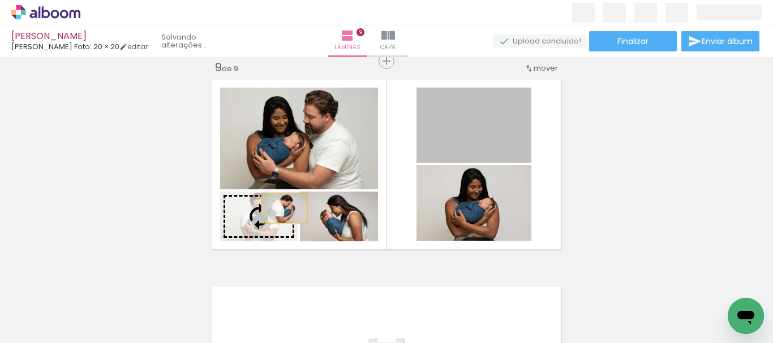
drag, startPoint x: 512, startPoint y: 139, endPoint x: 280, endPoint y: 209, distance: 242.3
click at [0, 0] on slot at bounding box center [0, 0] width 0 height 0
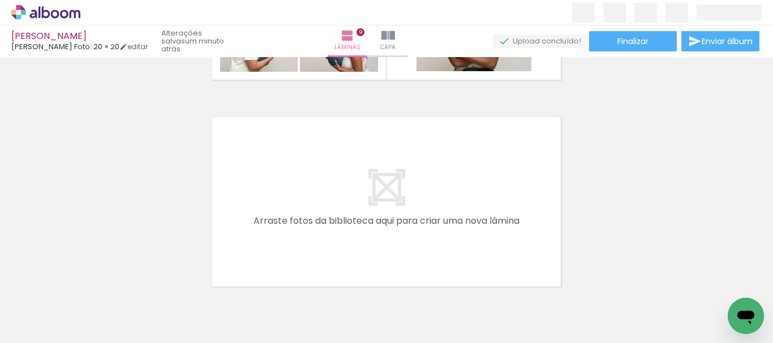
scroll to position [1897, 0]
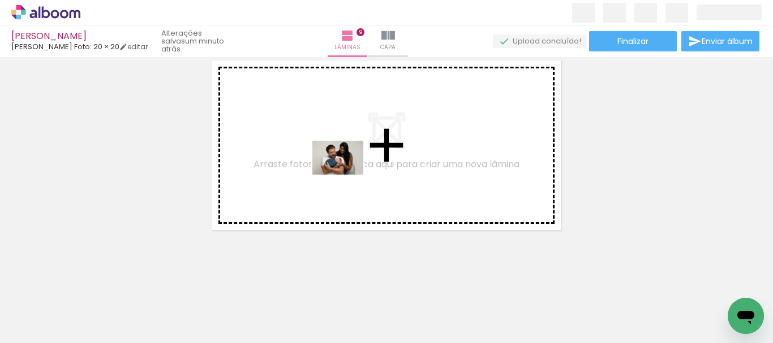
drag, startPoint x: 485, startPoint y: 309, endPoint x: 345, endPoint y: 173, distance: 196.0
click at [345, 173] on quentale-workspace at bounding box center [386, 171] width 773 height 343
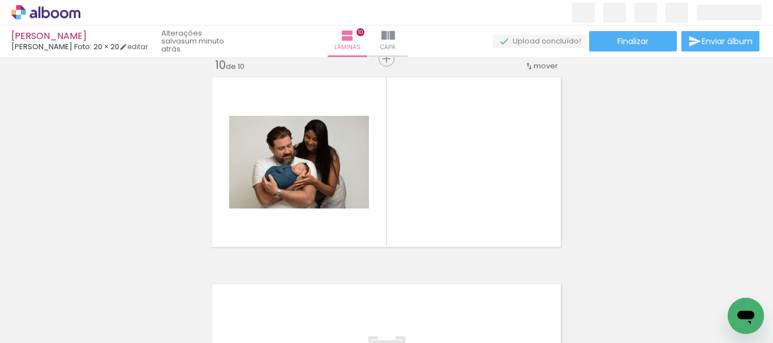
scroll to position [1878, 0]
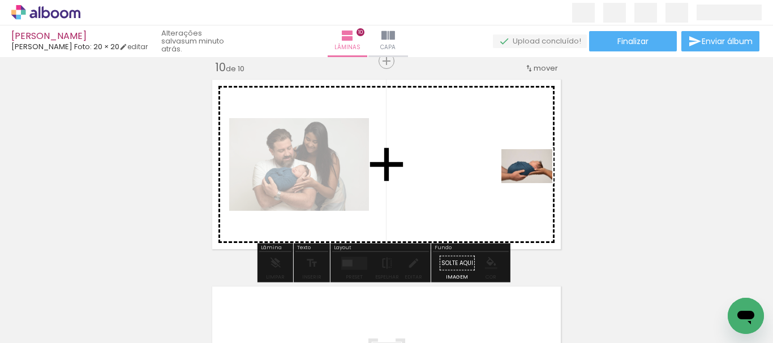
drag, startPoint x: 664, startPoint y: 311, endPoint x: 629, endPoint y: 214, distance: 102.9
click at [535, 183] on quentale-workspace at bounding box center [386, 171] width 773 height 343
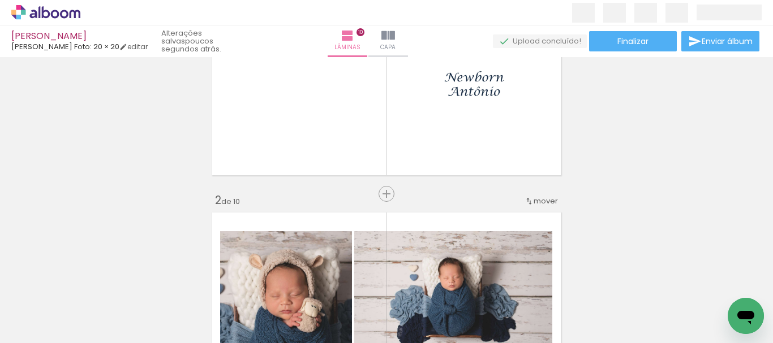
scroll to position [0, 0]
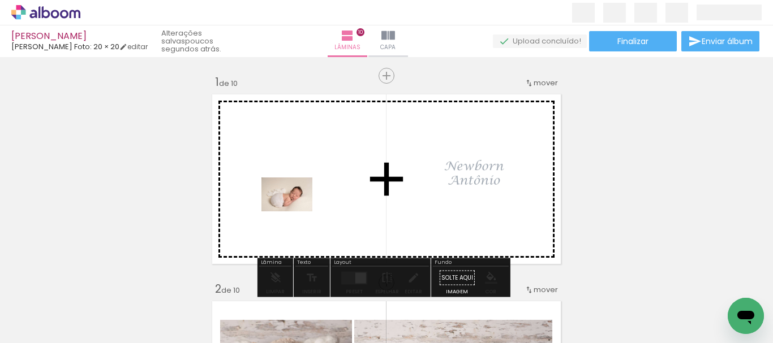
drag, startPoint x: 463, startPoint y: 316, endPoint x: 295, endPoint y: 212, distance: 198.1
click at [295, 212] on quentale-workspace at bounding box center [386, 171] width 773 height 343
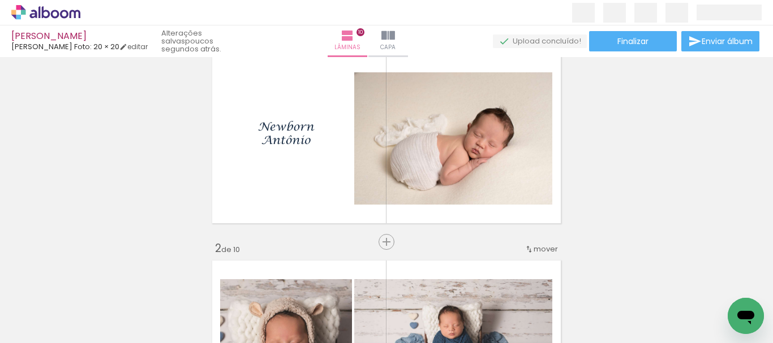
scroll to position [31, 0]
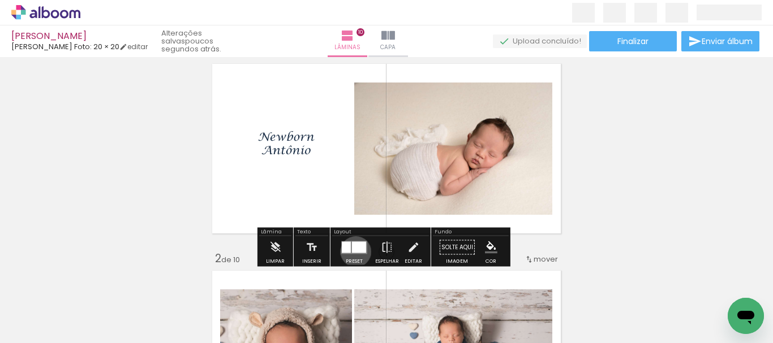
click at [353, 252] on div at bounding box center [359, 247] width 14 height 11
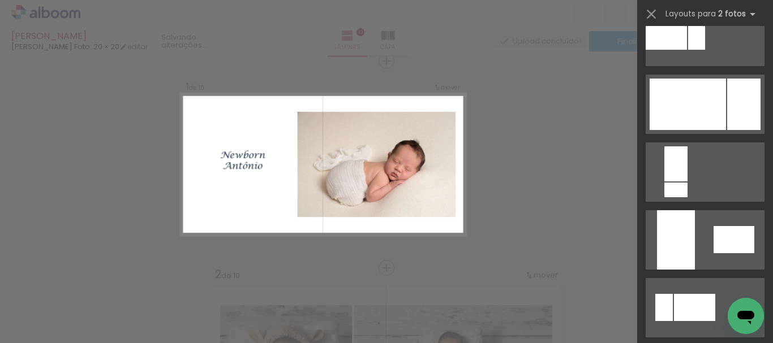
scroll to position [602, 0]
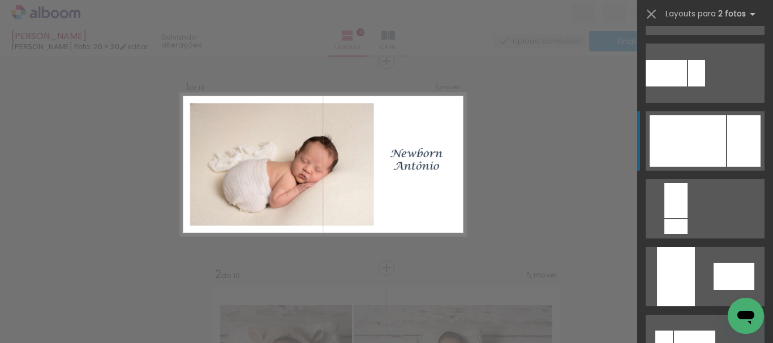
click at [674, 331] on div at bounding box center [694, 344] width 41 height 27
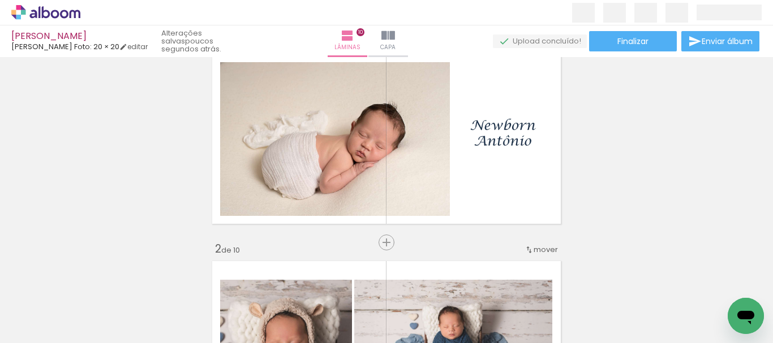
scroll to position [0, 0]
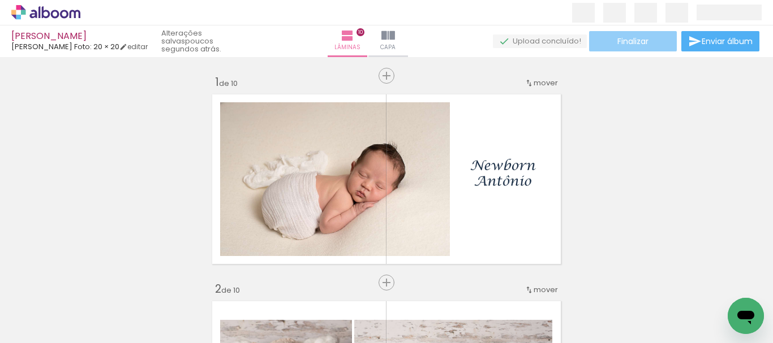
click at [630, 44] on span "Finalizar" at bounding box center [632, 41] width 31 height 8
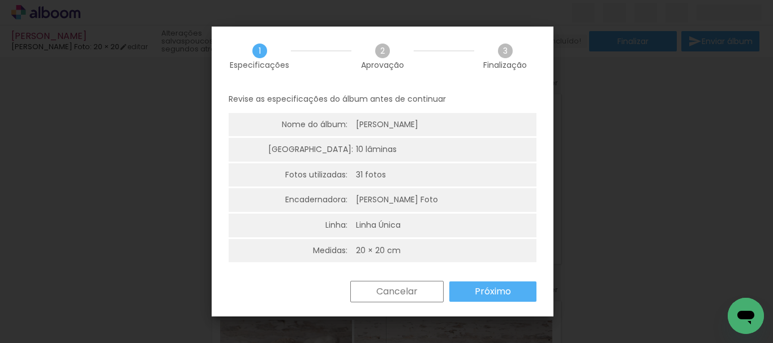
click at [0, 0] on slot "Próximo" at bounding box center [0, 0] width 0 height 0
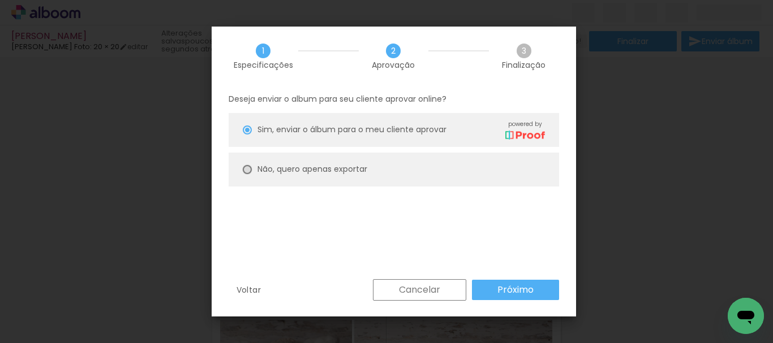
click at [247, 135] on div at bounding box center [247, 130] width 9 height 9
type paper-radio-button "on"
click at [0, 0] on slot "Próximo" at bounding box center [0, 0] width 0 height 0
type input "Alta, 300 DPI"
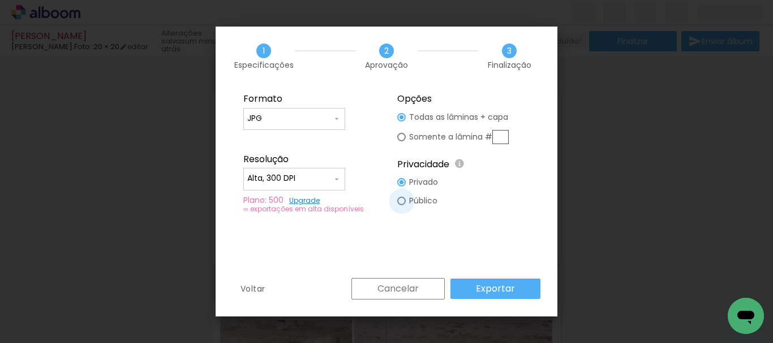
click at [401, 122] on div at bounding box center [401, 117] width 8 height 8
type paper-radio-button "on"
click at [0, 0] on slot "Exportar" at bounding box center [0, 0] width 0 height 0
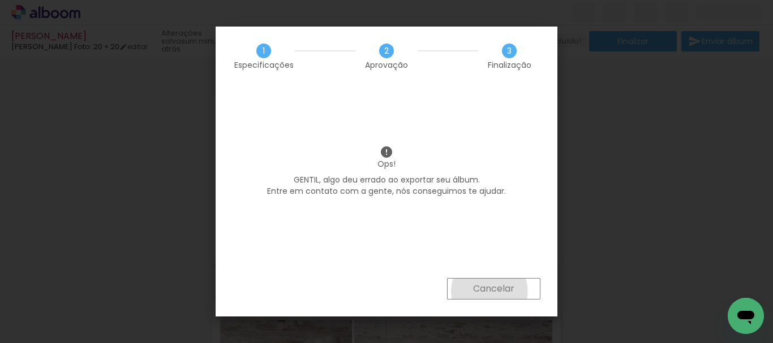
click at [0, 0] on slot "Cancelar" at bounding box center [0, 0] width 0 height 0
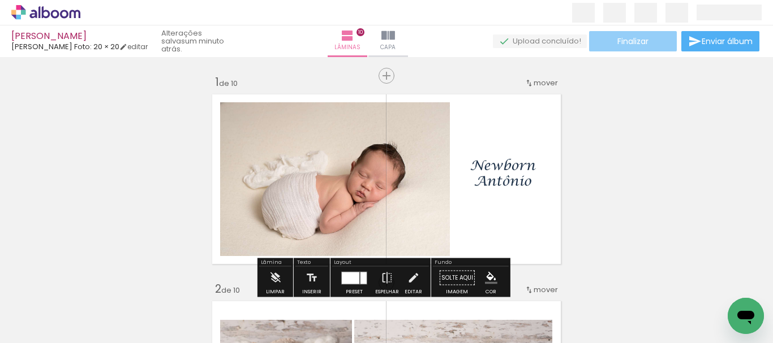
click at [617, 45] on span "Finalizar" at bounding box center [632, 41] width 31 height 8
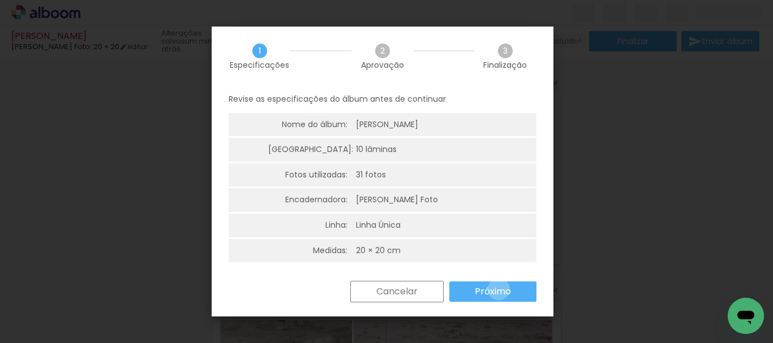
click at [0, 0] on slot "Próximo" at bounding box center [0, 0] width 0 height 0
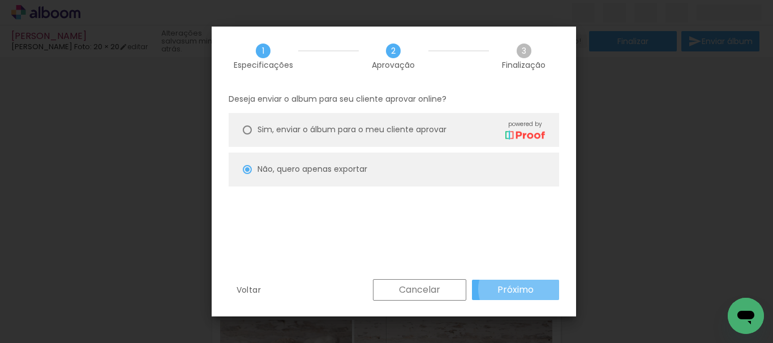
click at [0, 0] on slot "Próximo" at bounding box center [0, 0] width 0 height 0
type input "Alta, 300 DPI"
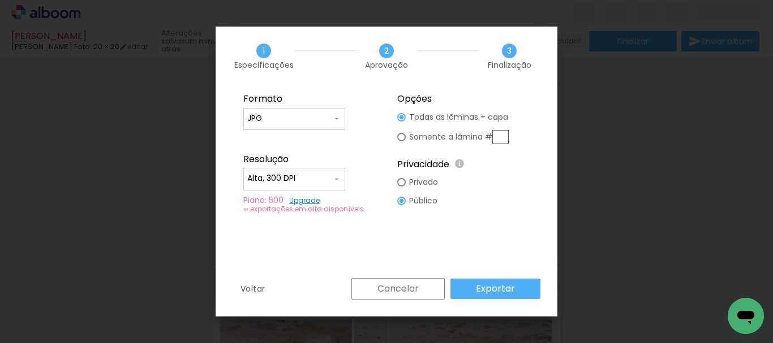
click at [0, 0] on slot "Exportar" at bounding box center [0, 0] width 0 height 0
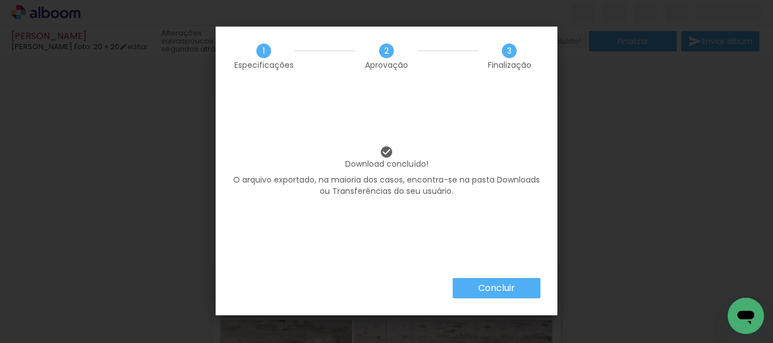
click at [0, 0] on slot "Concluir" at bounding box center [0, 0] width 0 height 0
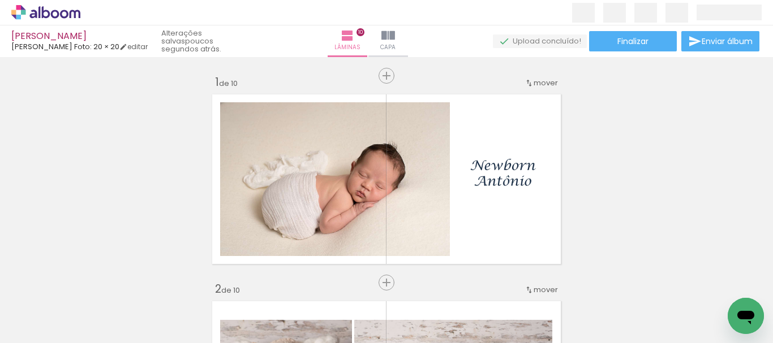
scroll to position [0, 794]
